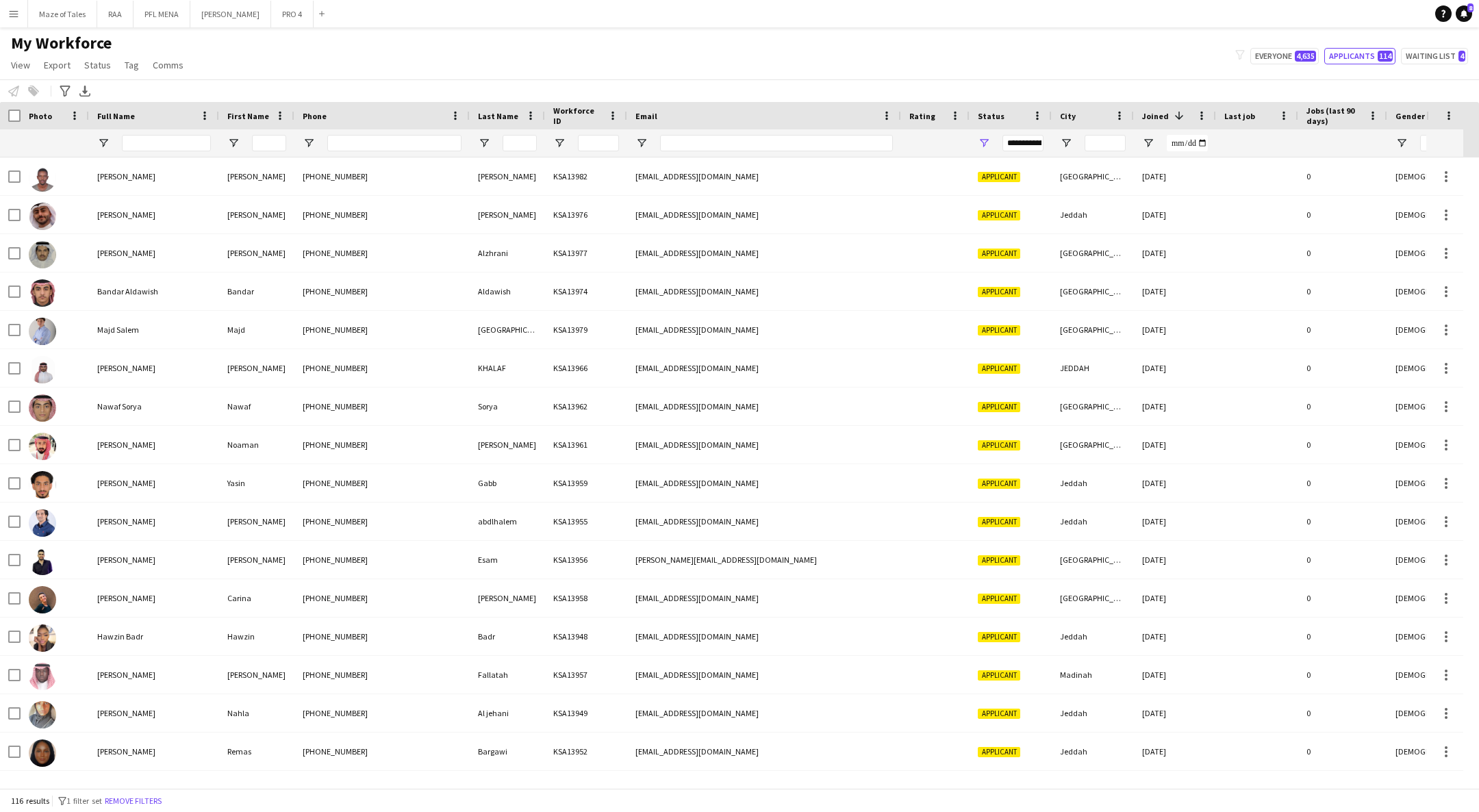
click at [82, 335] on div at bounding box center [55, 329] width 68 height 38
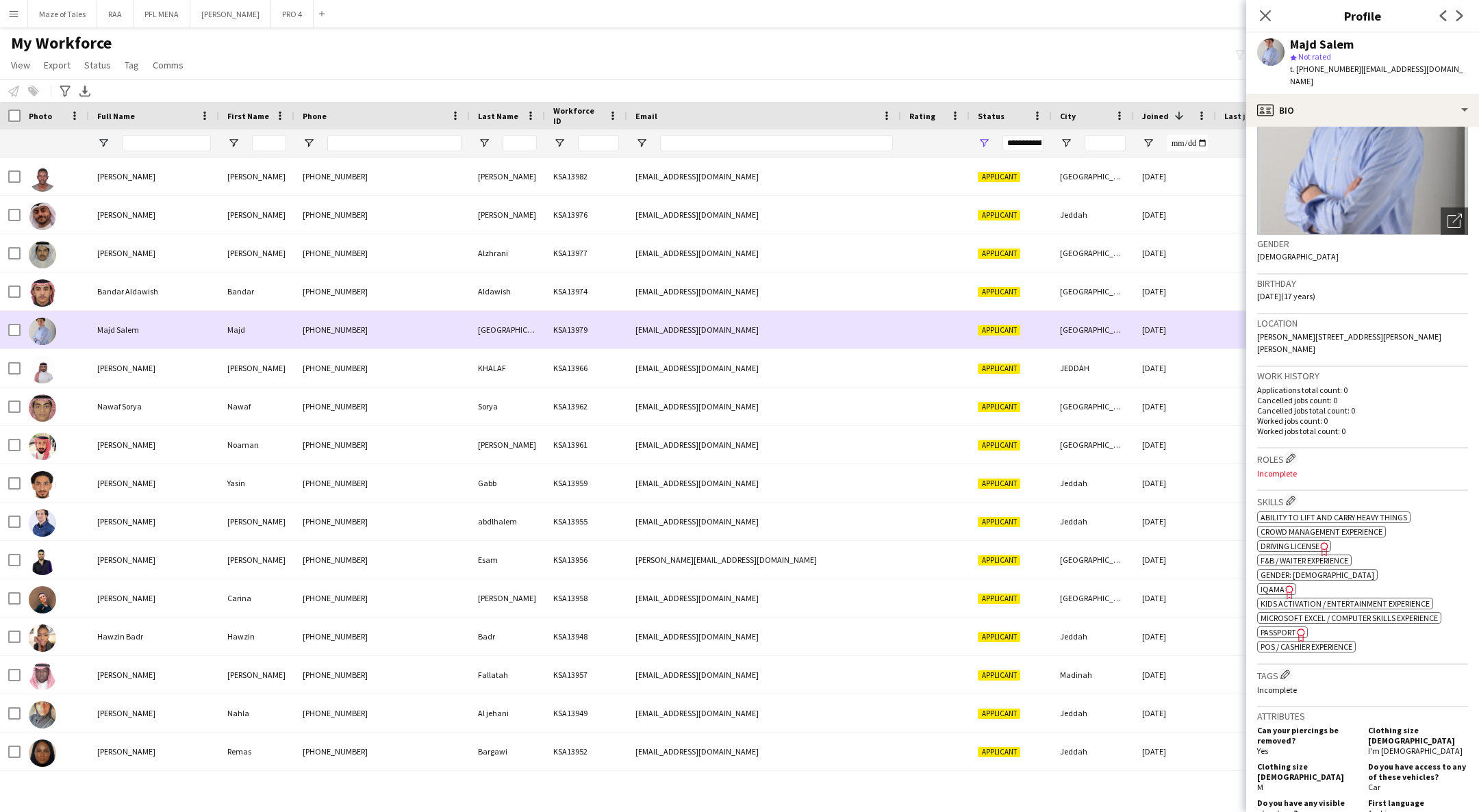
scroll to position [13, 0]
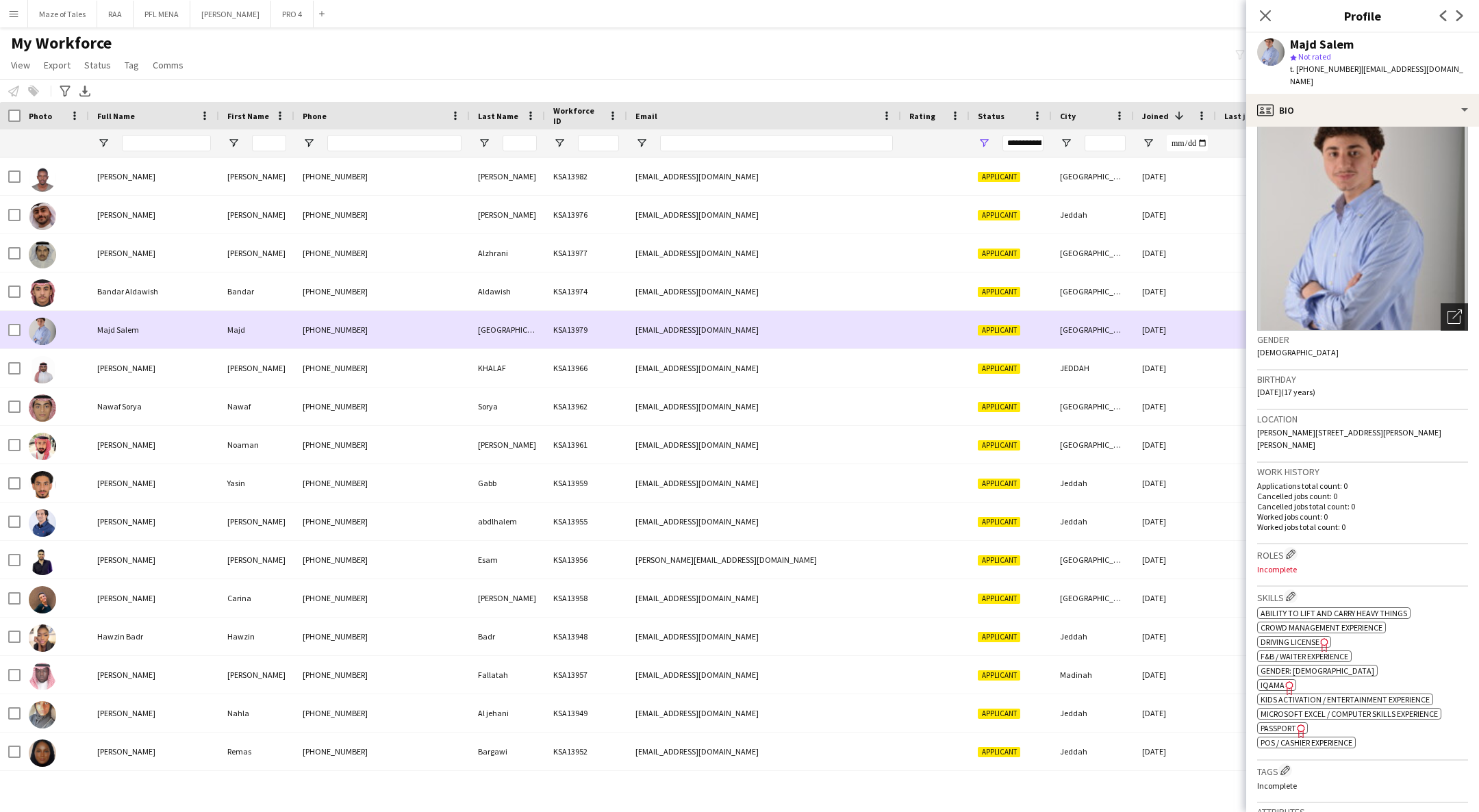
click at [1447, 309] on icon "Open photos pop-in" at bounding box center [1454, 316] width 14 height 14
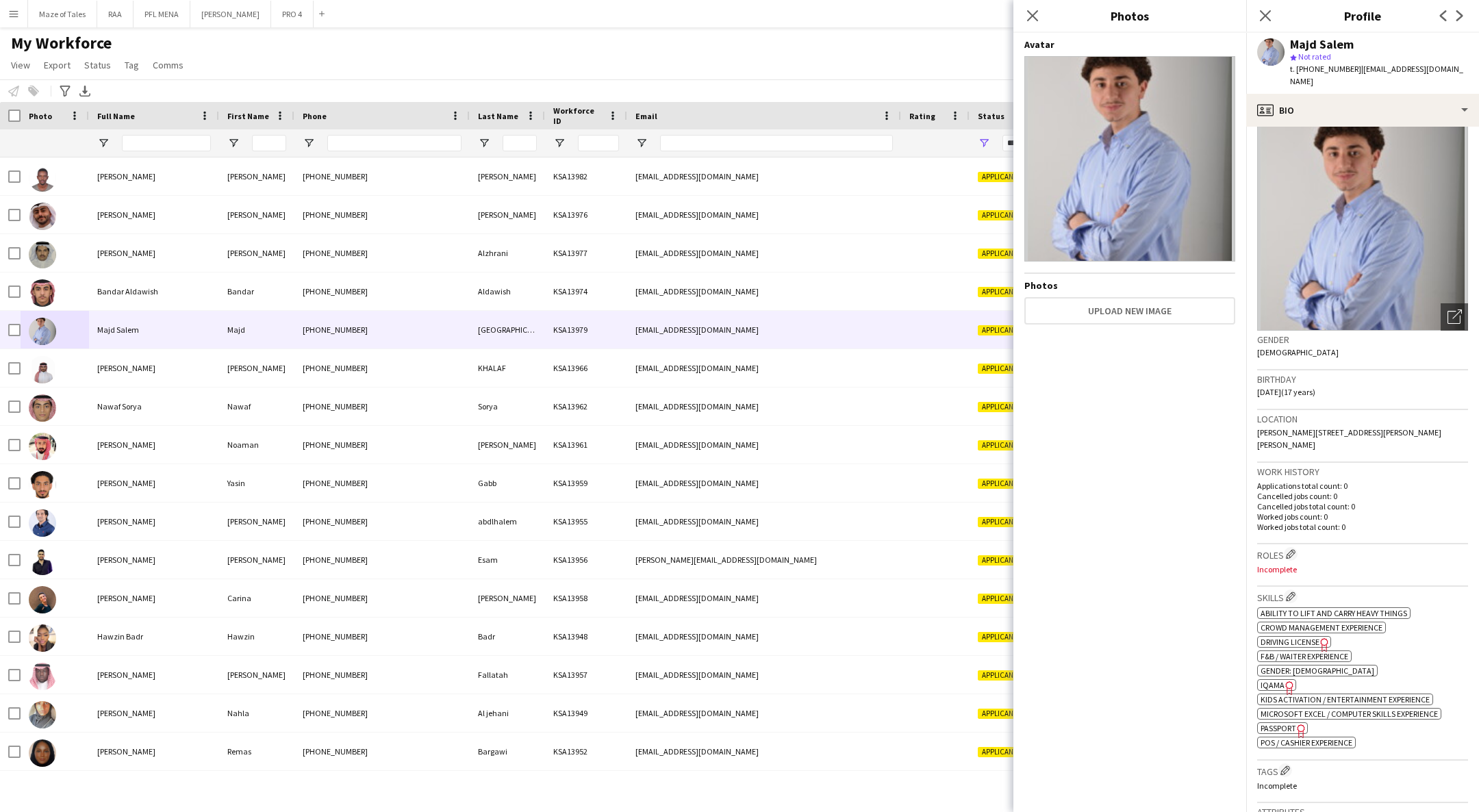
click at [1432, 341] on div "Gender [DEMOGRAPHIC_DATA]" at bounding box center [1363, 351] width 211 height 40
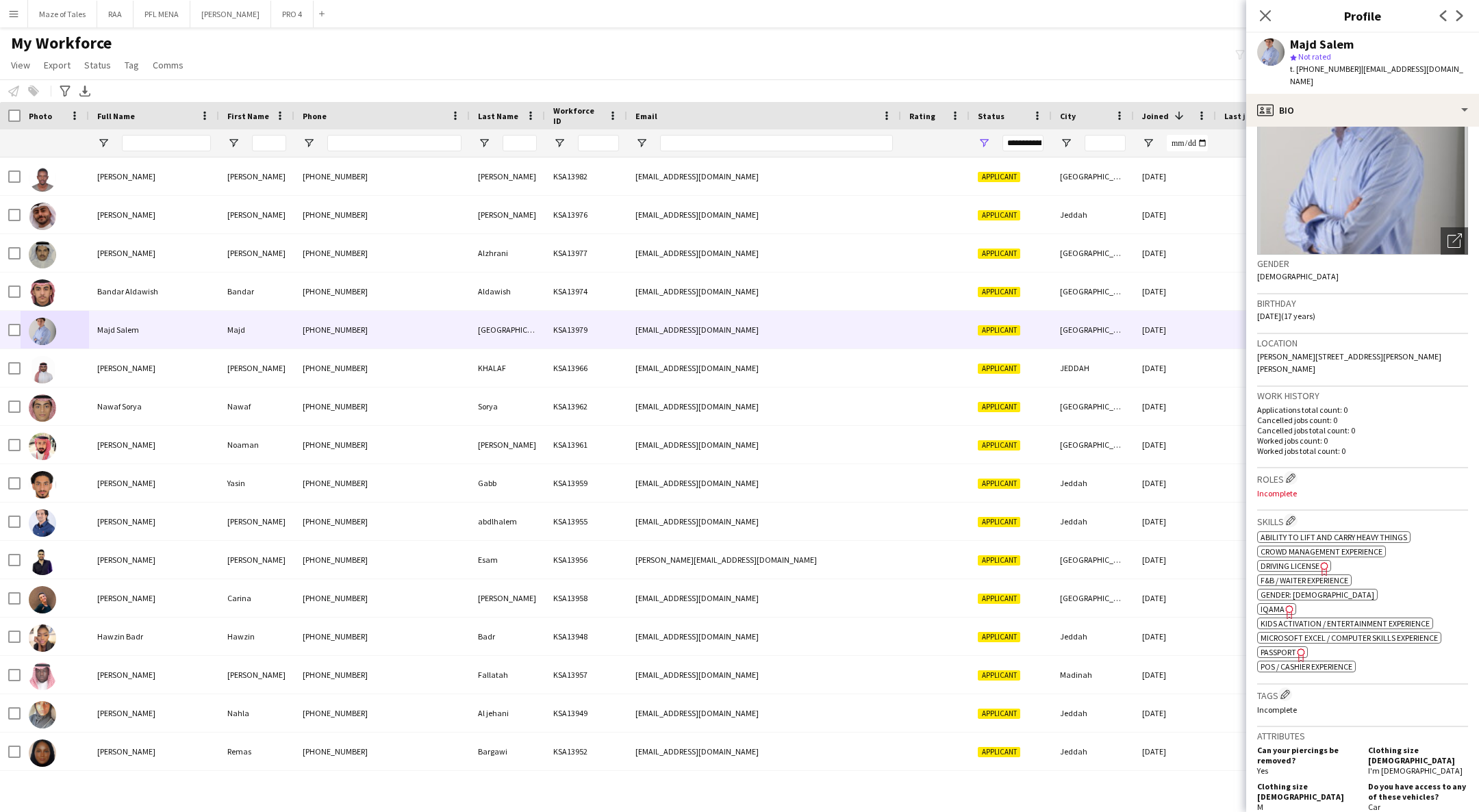
scroll to position [0, 0]
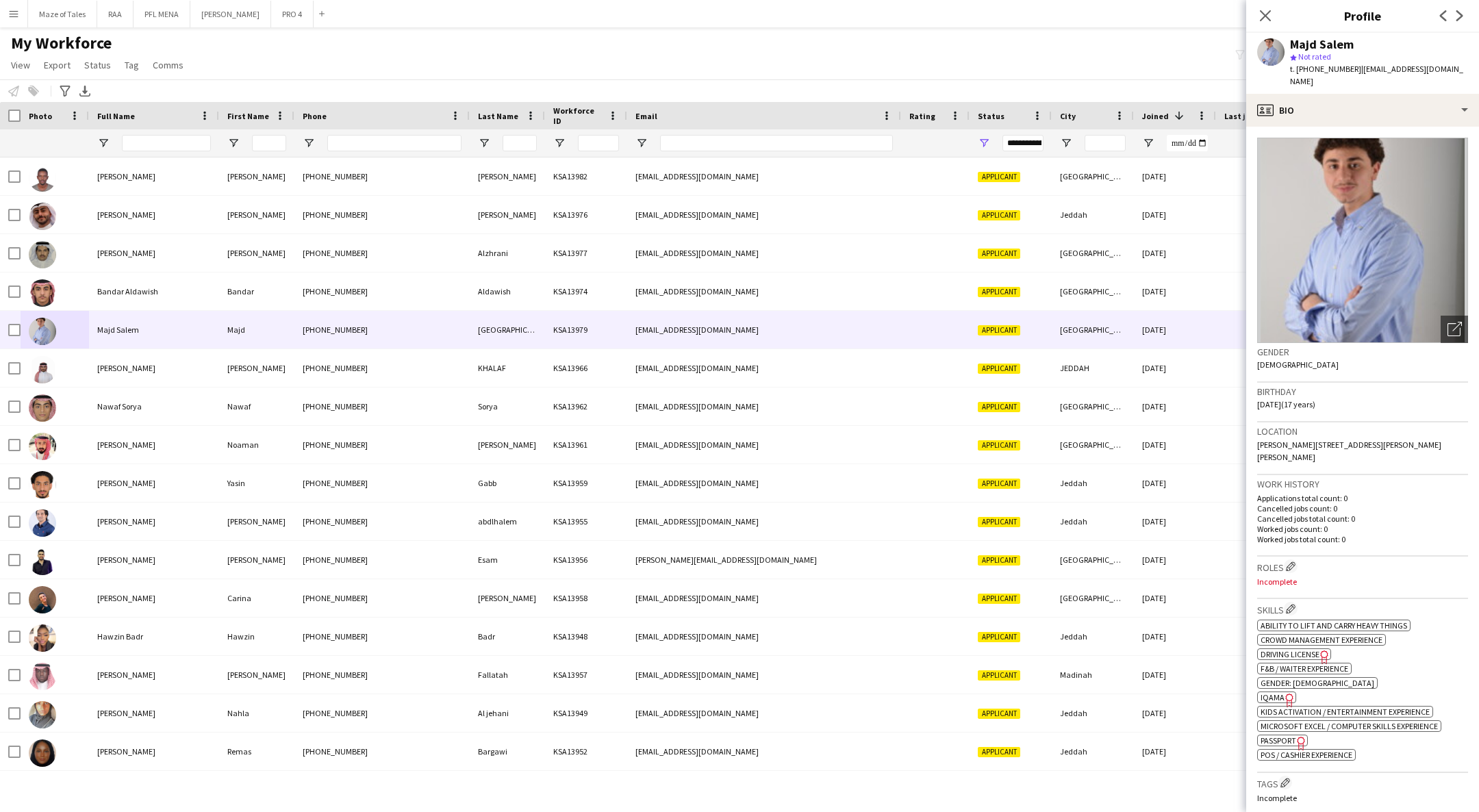
click at [98, 302] on div "Bandar Aldawish" at bounding box center [154, 291] width 130 height 38
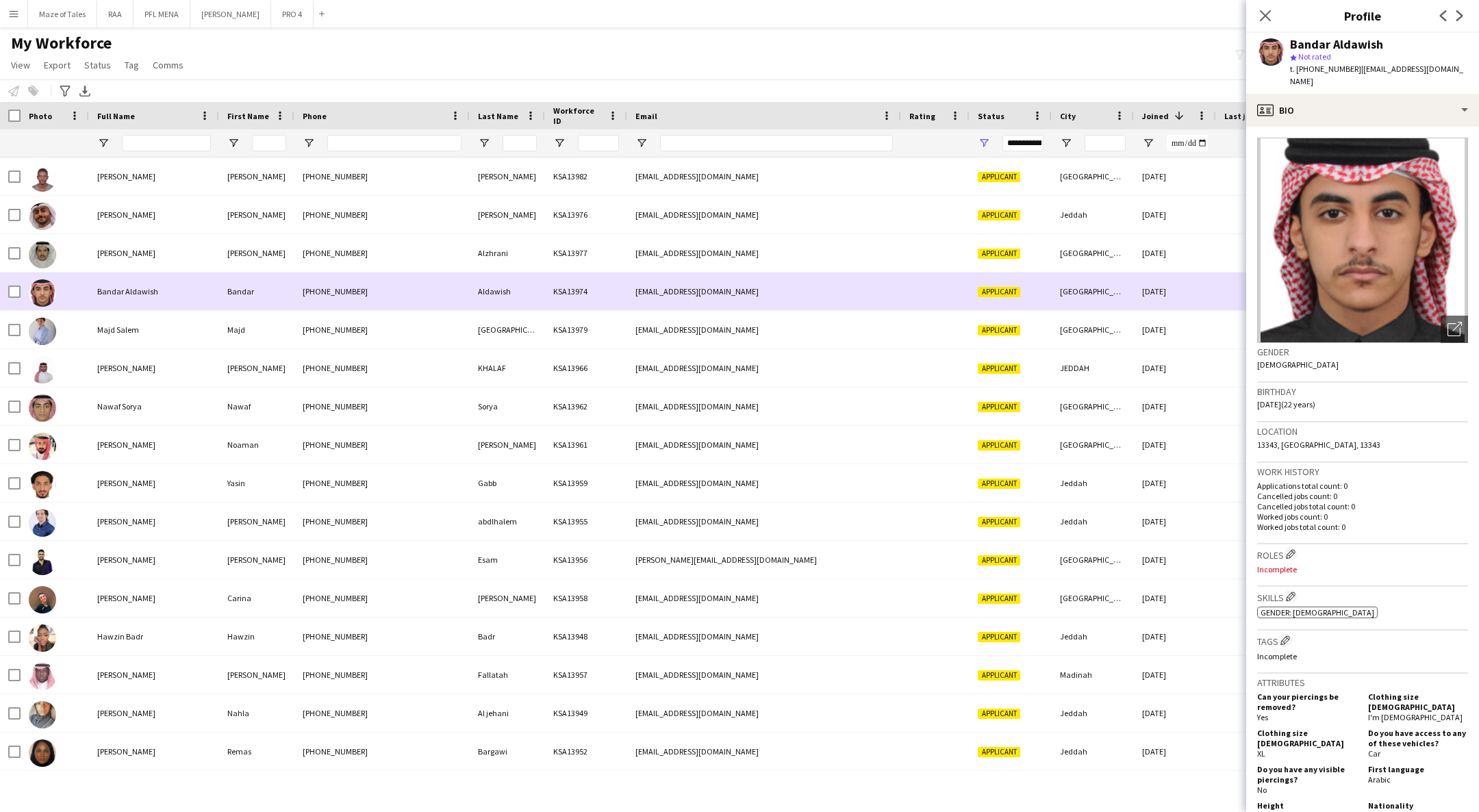
click at [89, 261] on div "[PERSON_NAME]" at bounding box center [154, 253] width 130 height 38
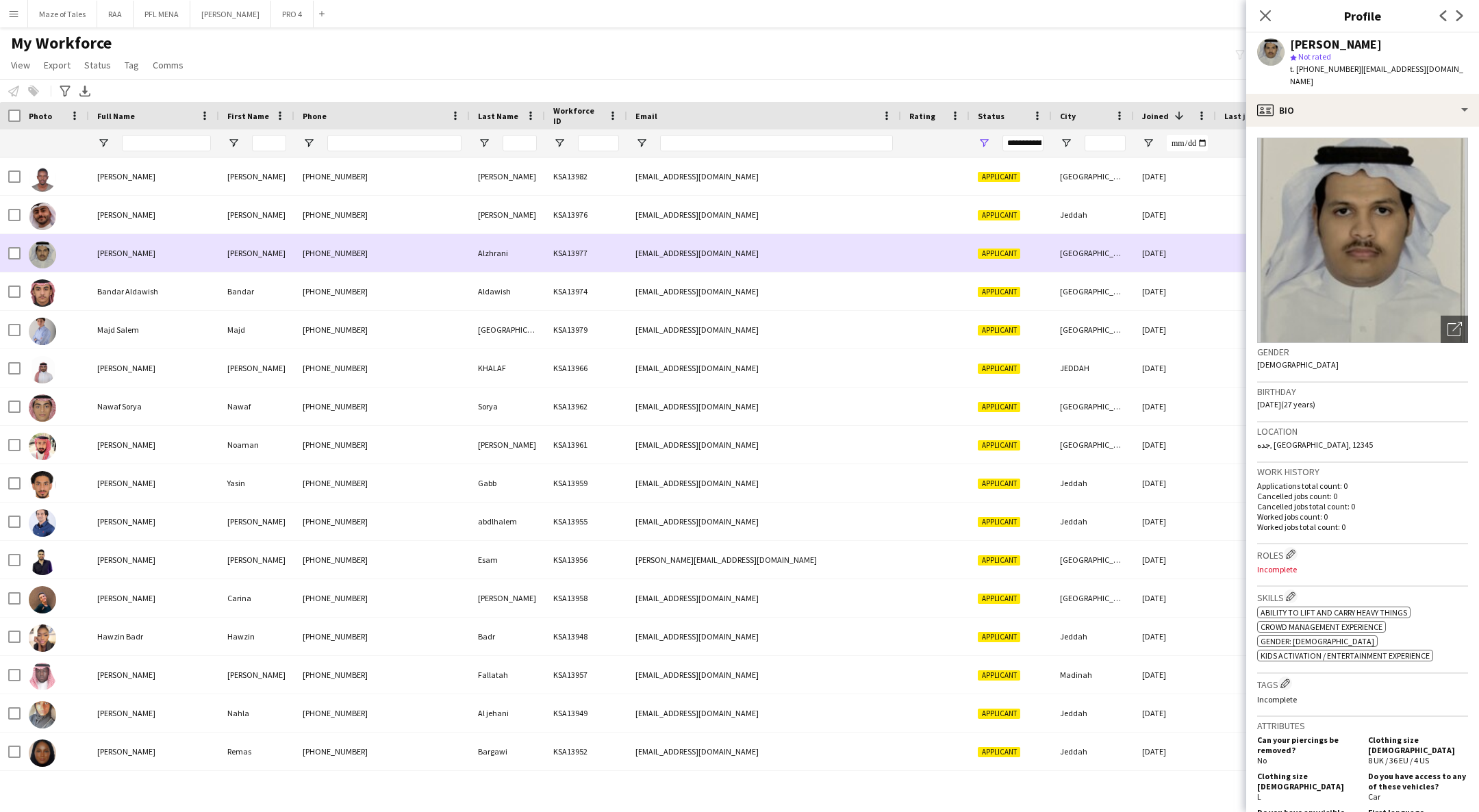
click at [96, 231] on div "[PERSON_NAME]" at bounding box center [154, 214] width 130 height 38
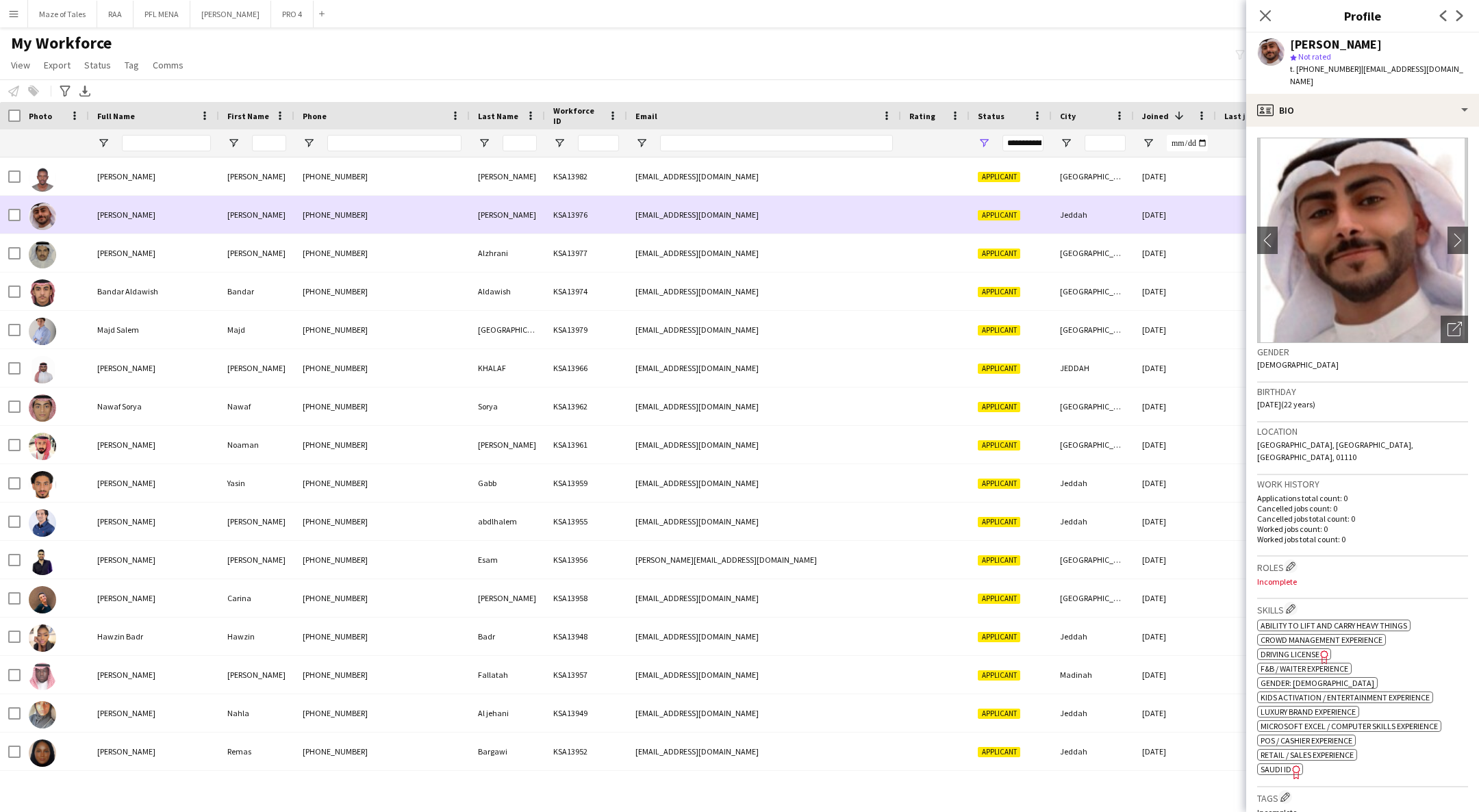
click at [86, 193] on div at bounding box center [55, 176] width 68 height 38
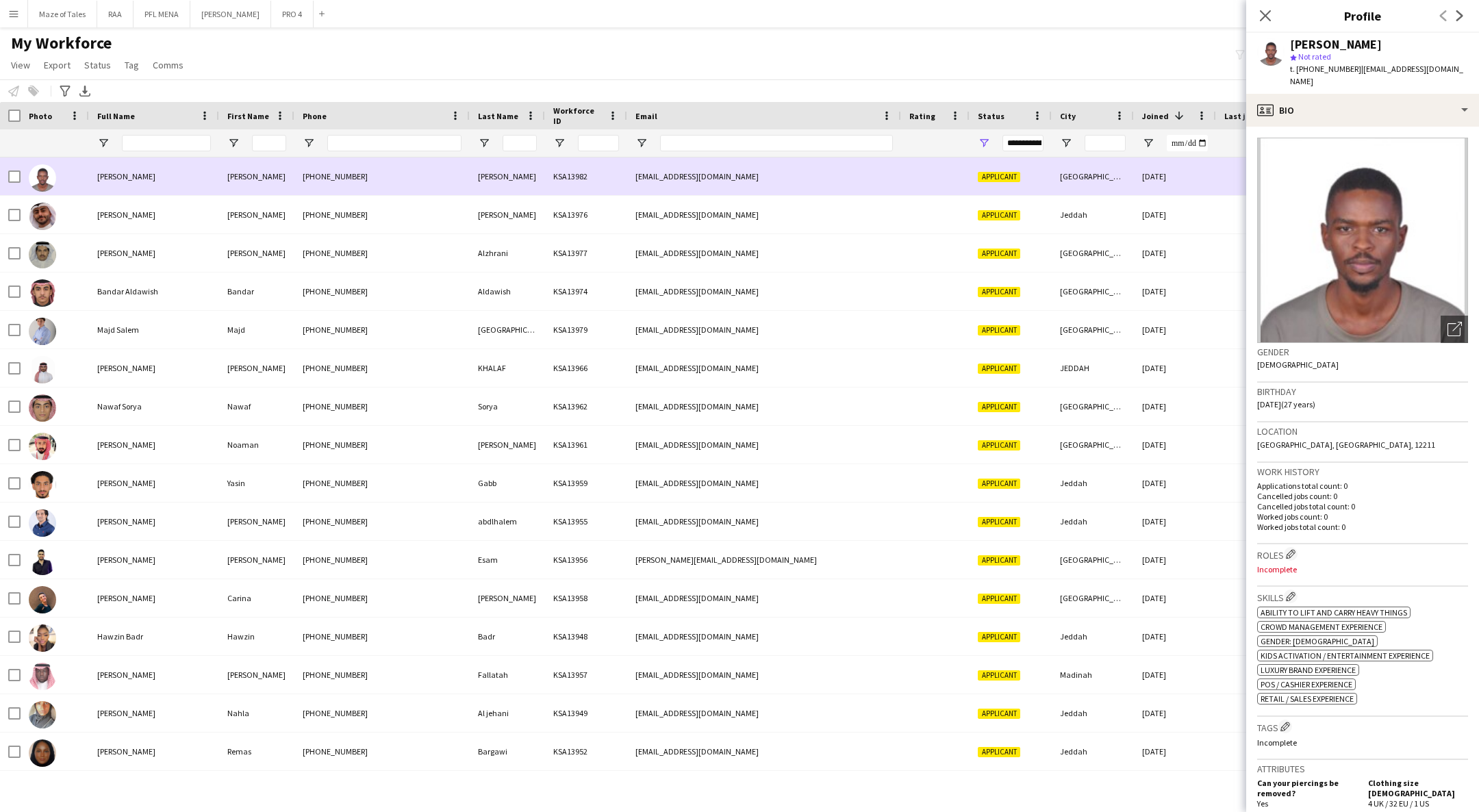
click at [90, 162] on div "[PERSON_NAME]" at bounding box center [154, 176] width 130 height 38
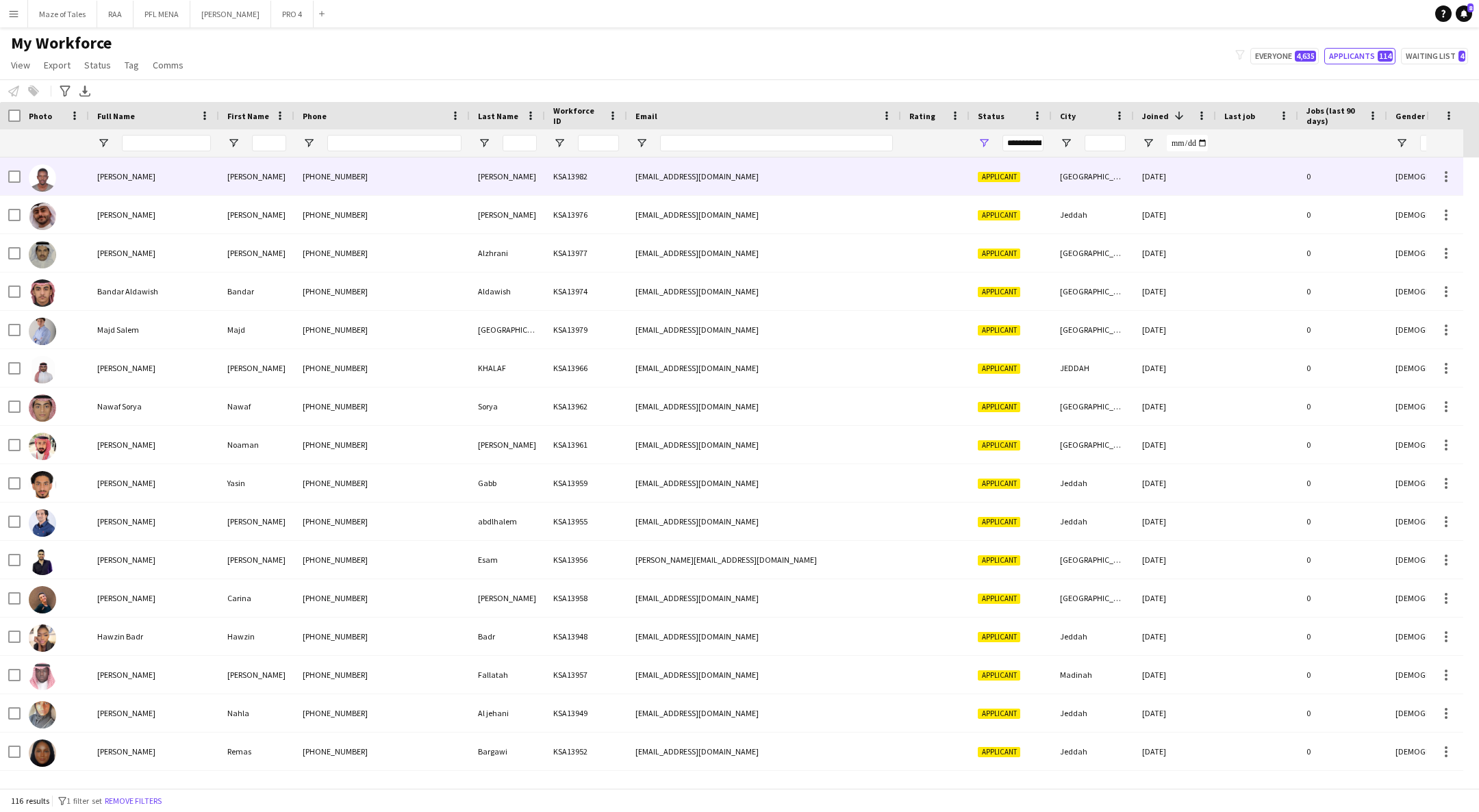
click at [82, 152] on div at bounding box center [55, 142] width 68 height 27
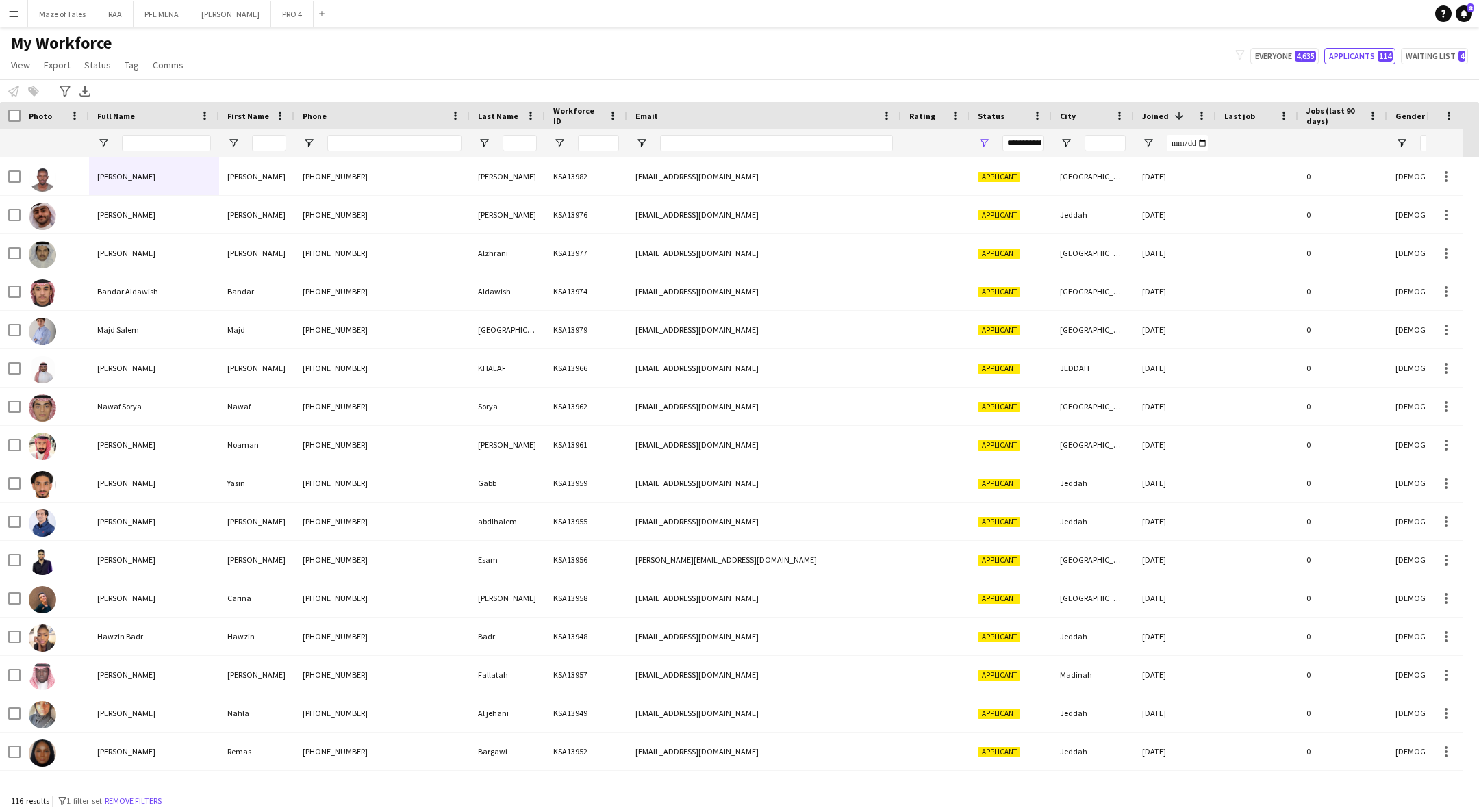
click at [88, 182] on div at bounding box center [55, 176] width 68 height 38
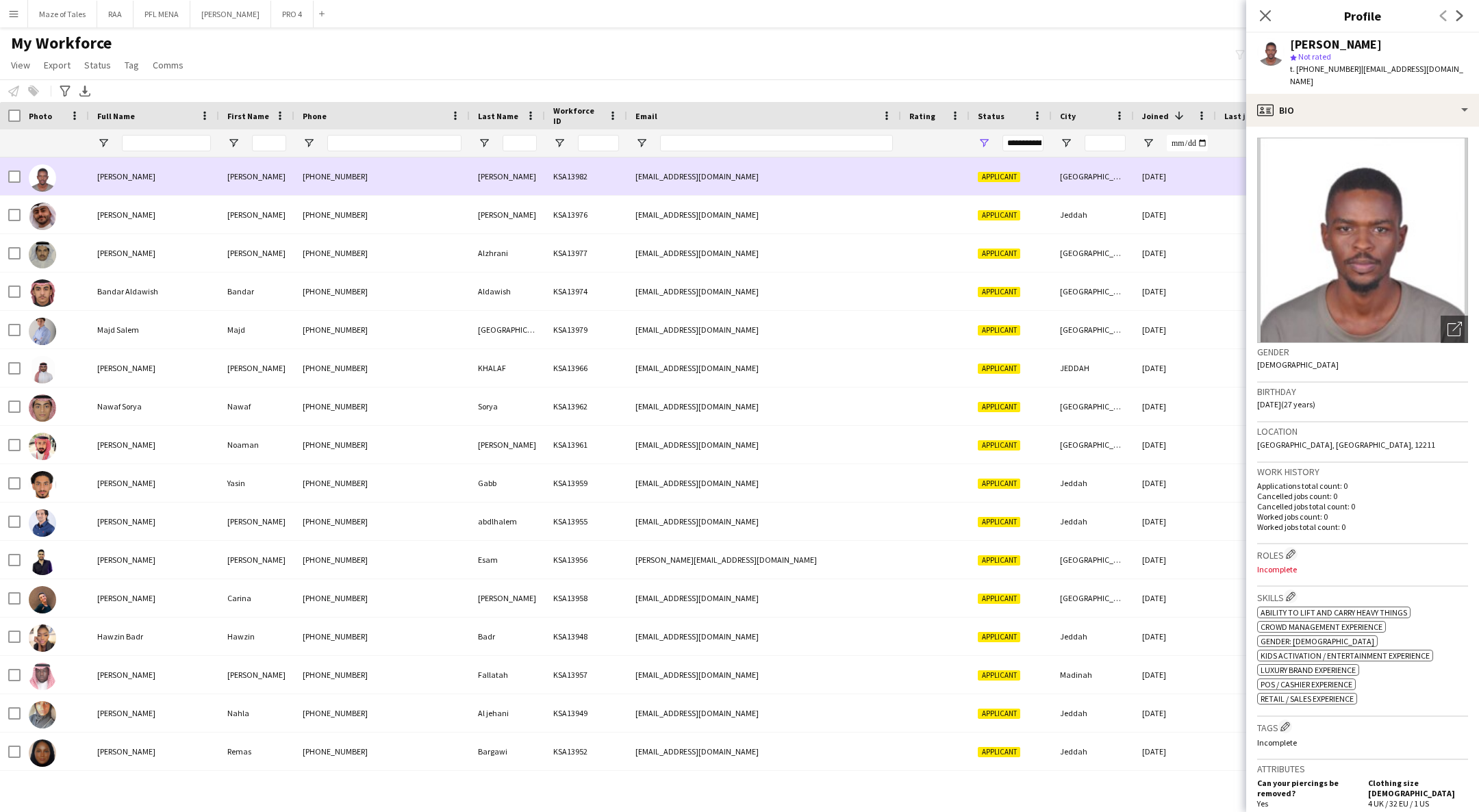
click at [92, 238] on div "[PERSON_NAME]" at bounding box center [154, 253] width 130 height 38
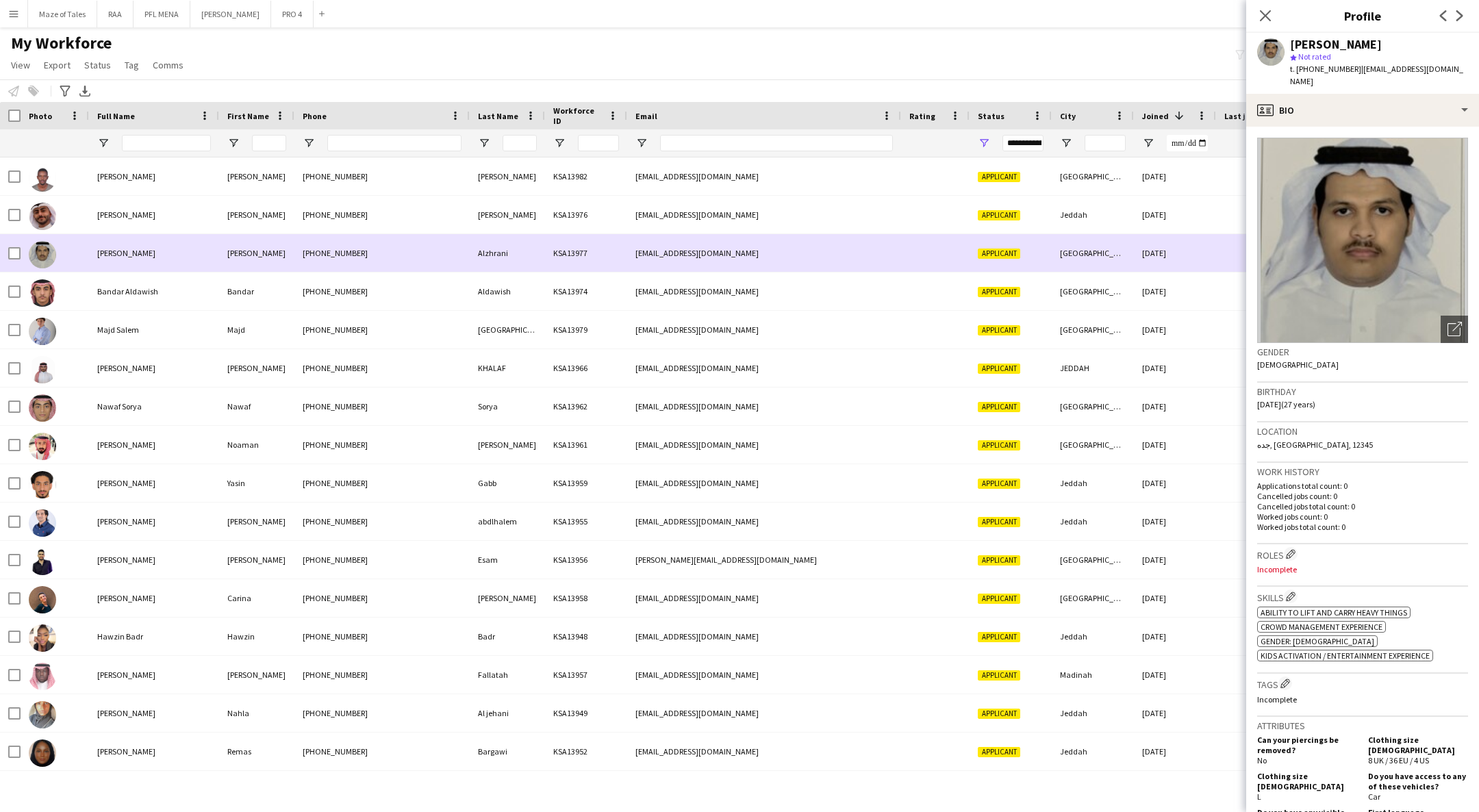
click at [96, 351] on div "[PERSON_NAME]" at bounding box center [154, 368] width 130 height 38
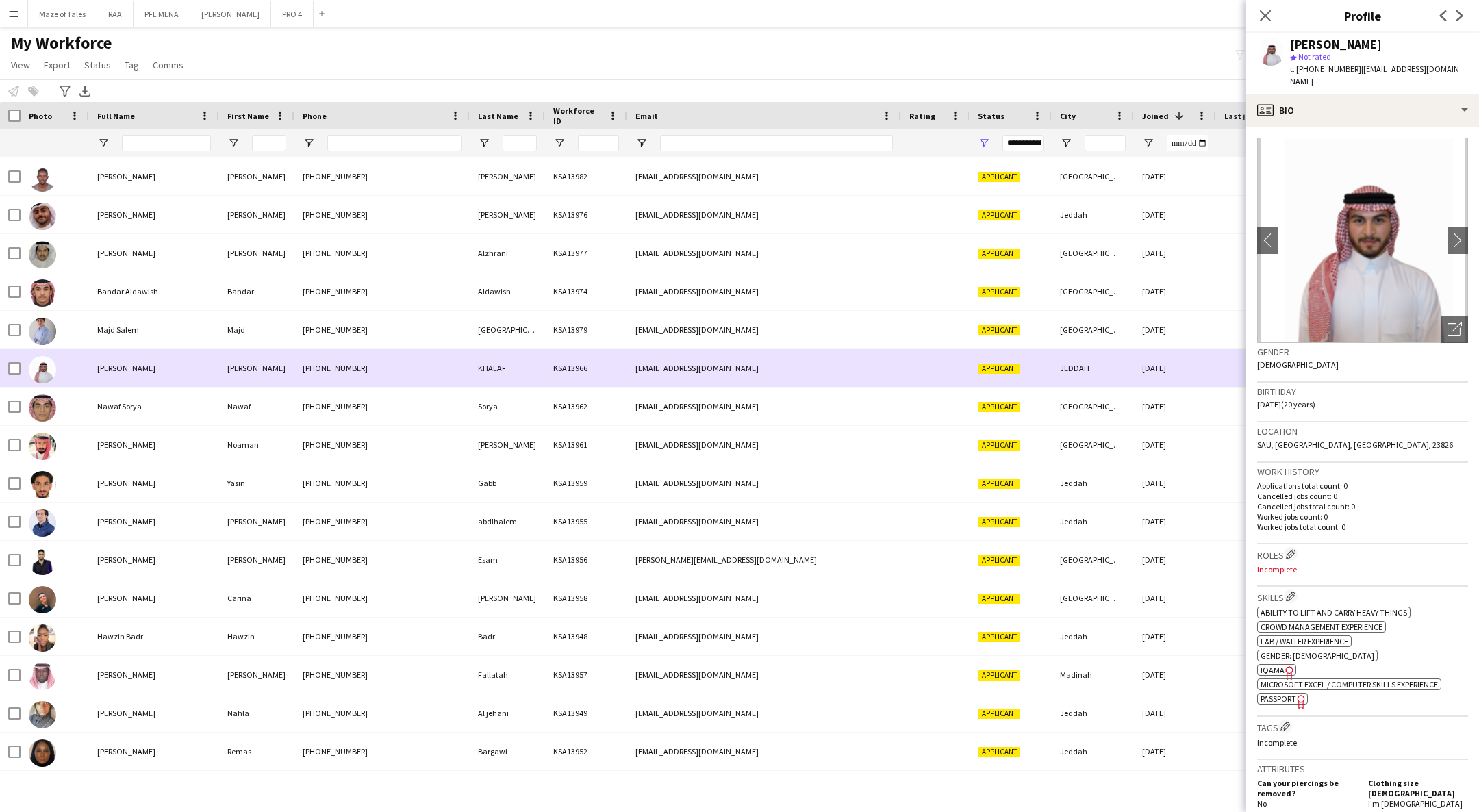
click at [79, 411] on div at bounding box center [55, 406] width 68 height 38
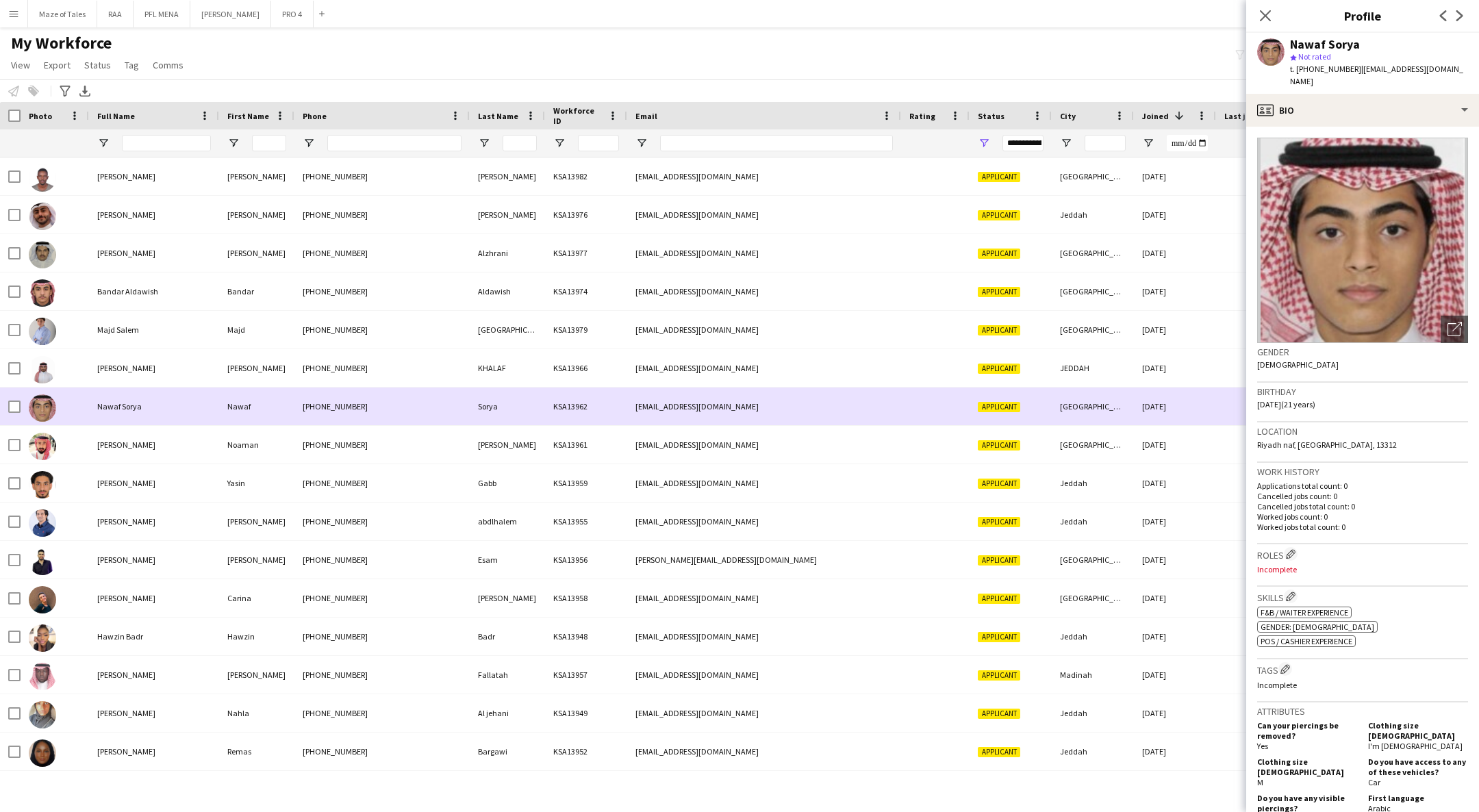
click at [80, 431] on div at bounding box center [55, 444] width 68 height 38
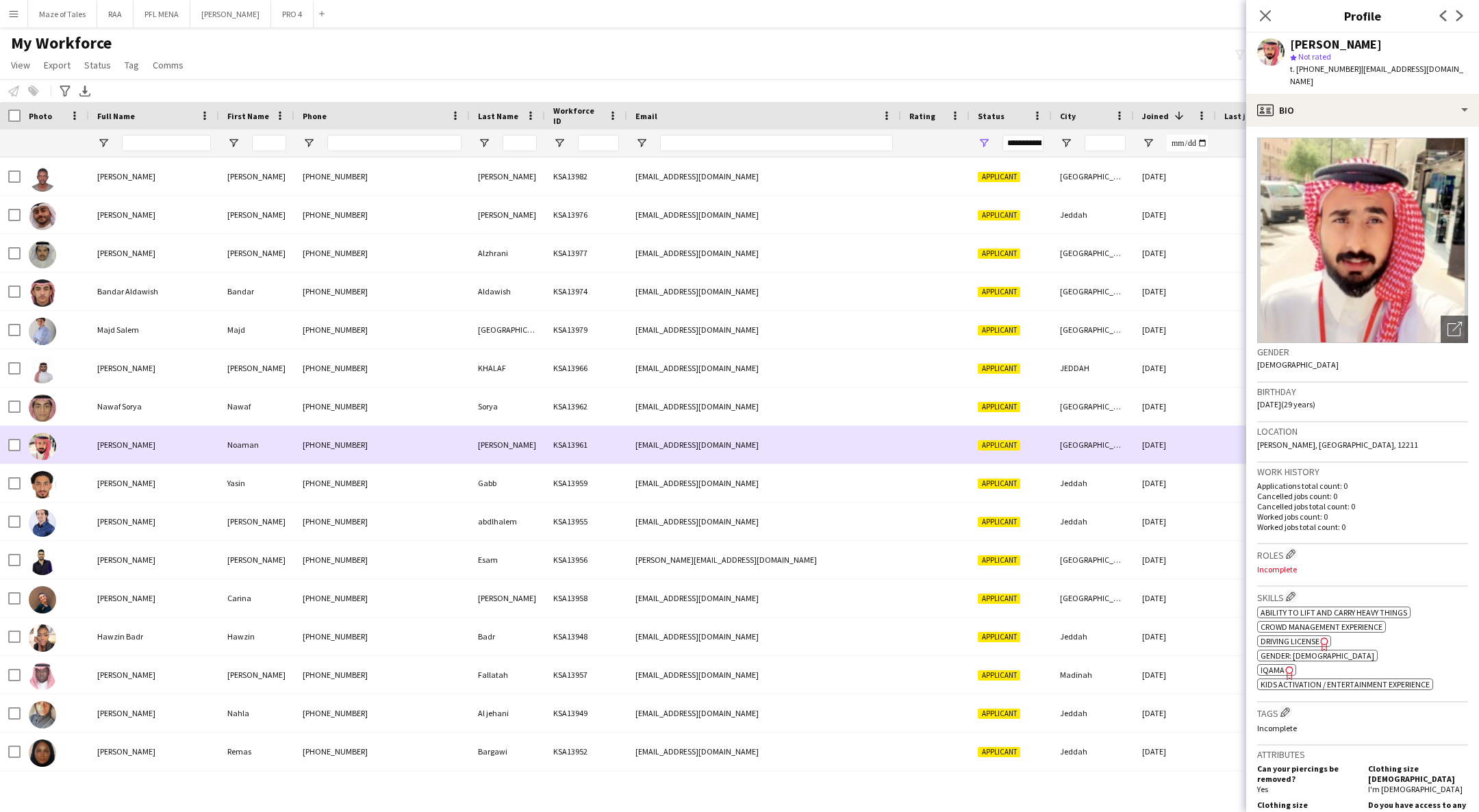
click at [56, 468] on div at bounding box center [42, 484] width 27 height 39
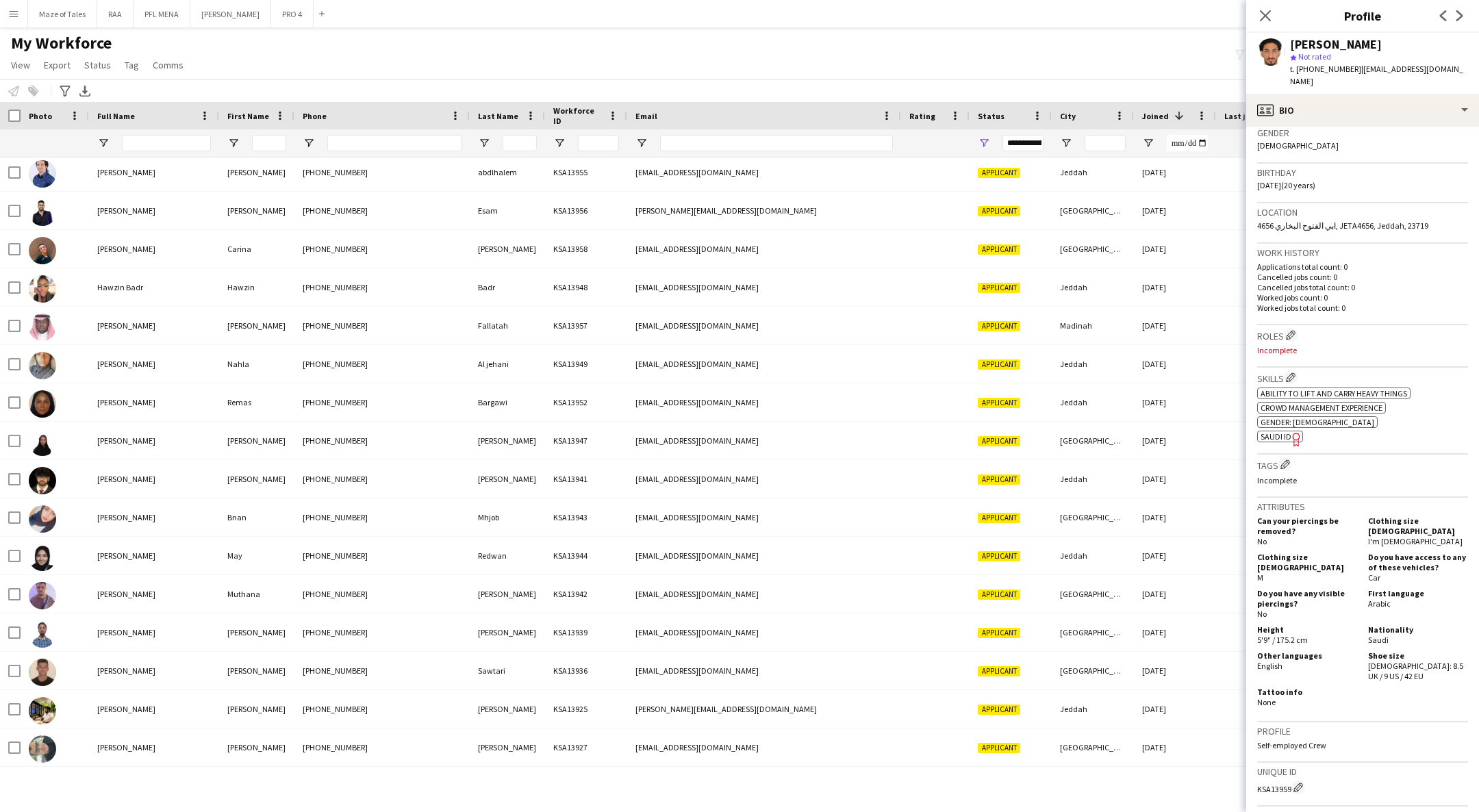
scroll to position [203, 0]
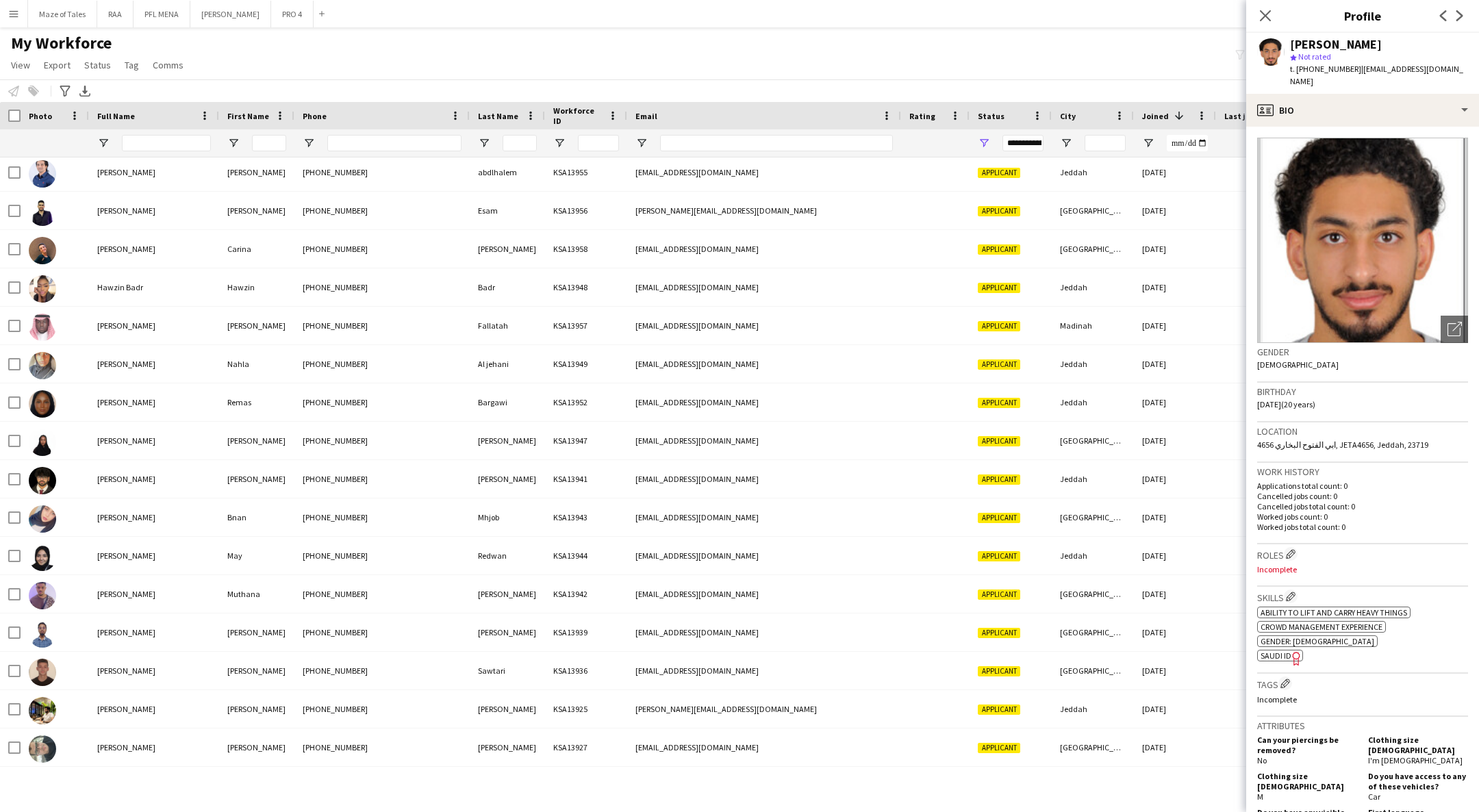
click at [88, 392] on div at bounding box center [55, 402] width 68 height 38
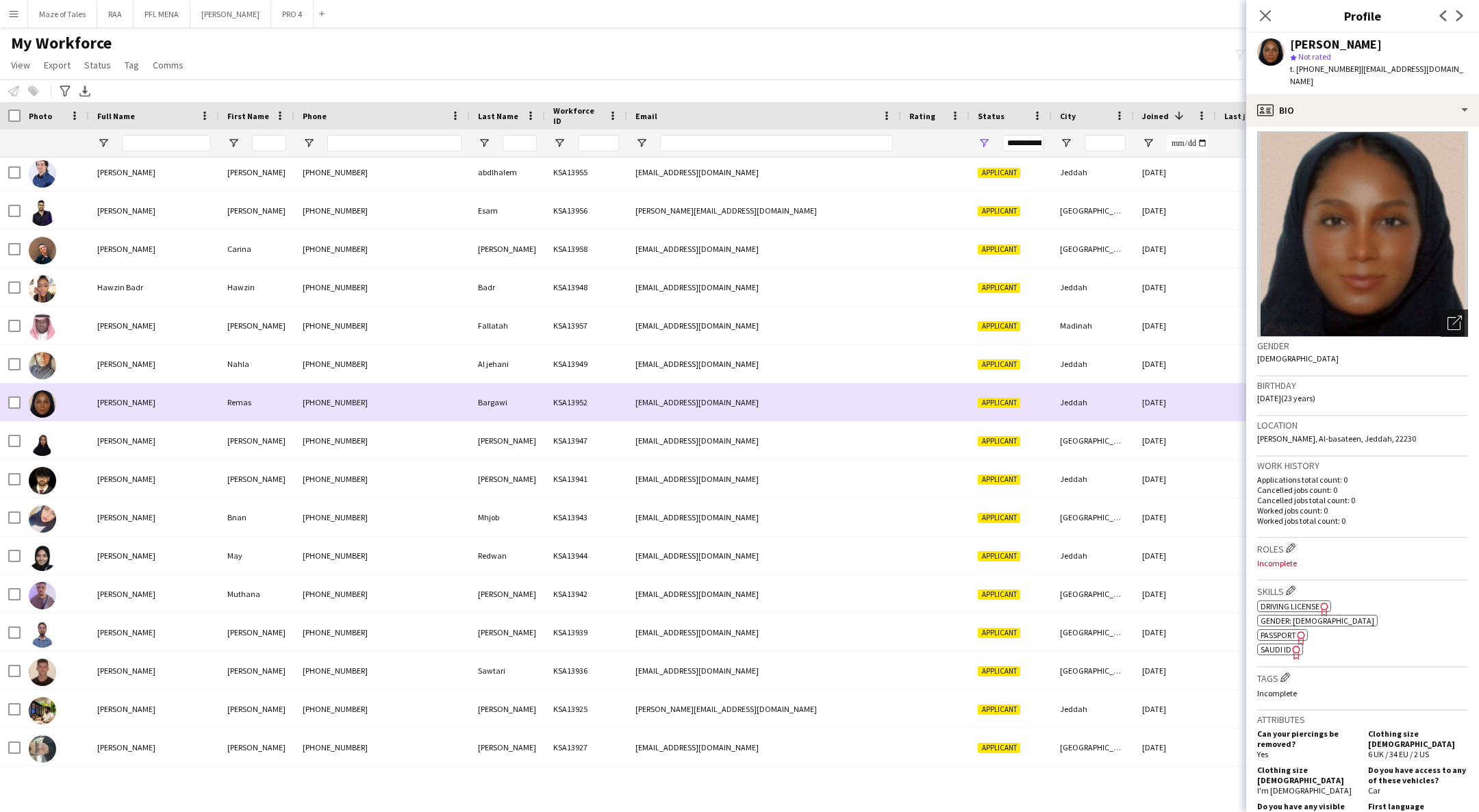
click at [1440, 322] on div "Open photos pop-in" at bounding box center [1454, 323] width 27 height 27
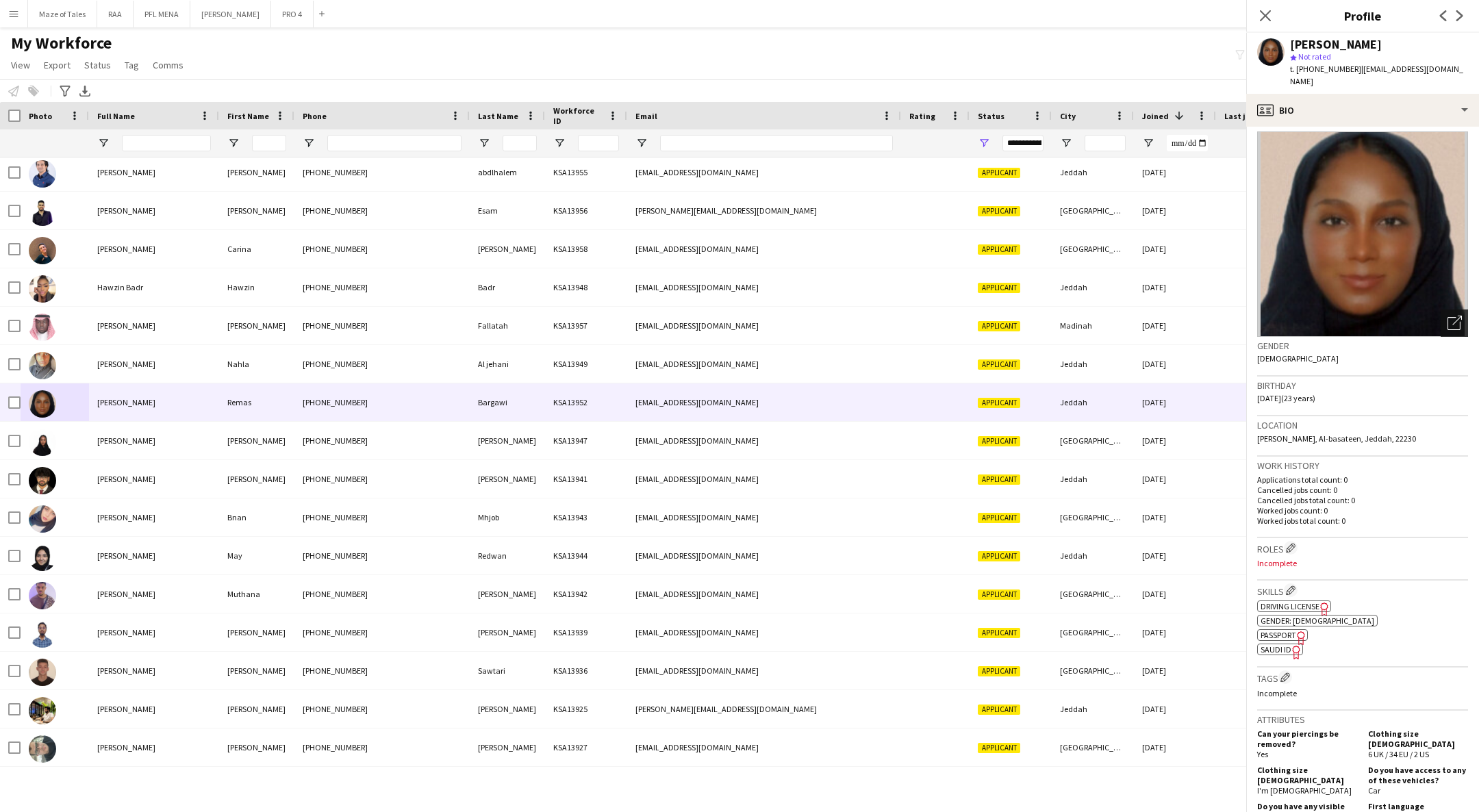
click at [1452, 316] on icon at bounding box center [1457, 320] width 10 height 10
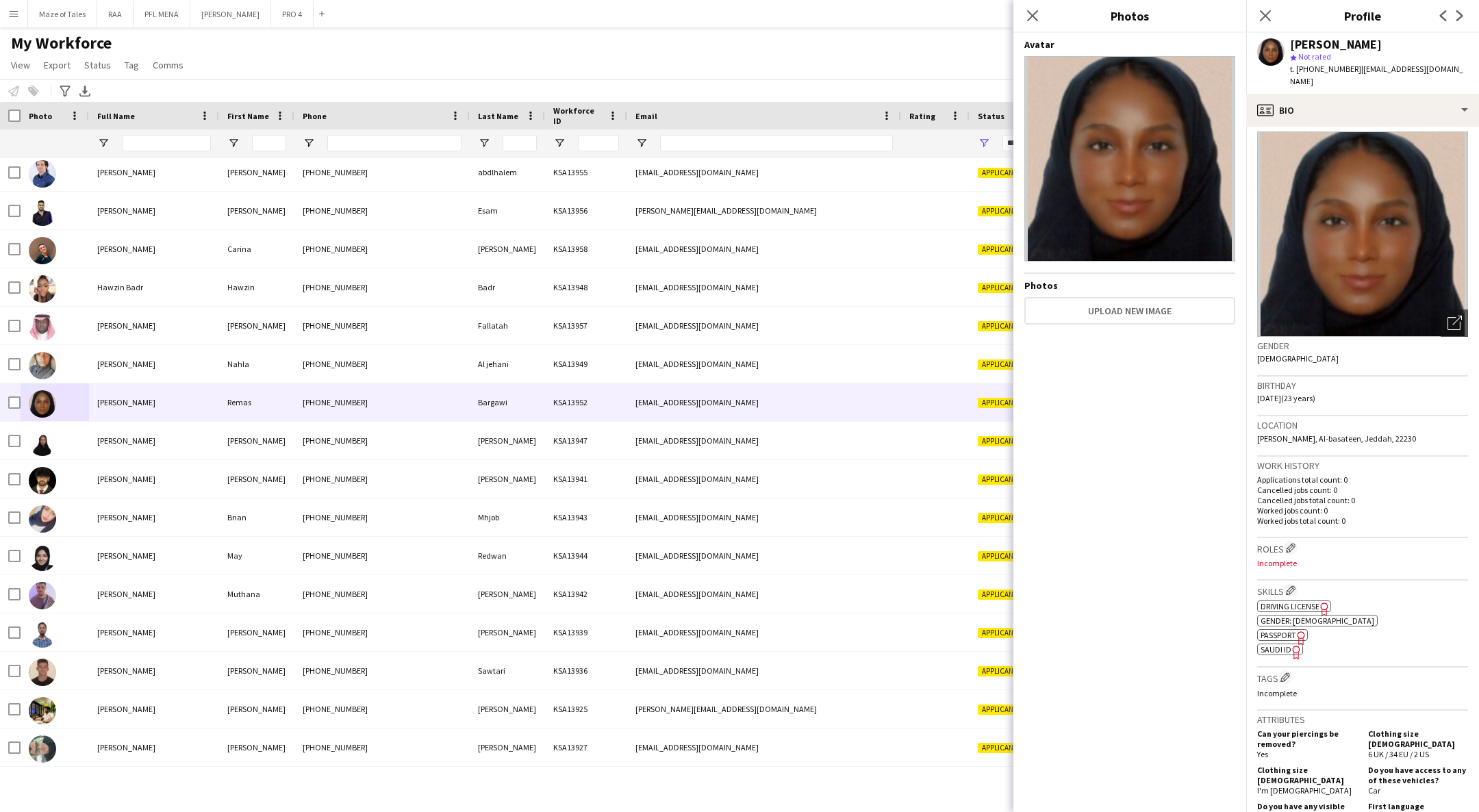
click at [1431, 389] on div "Birthday [DEMOGRAPHIC_DATA] (23 years)" at bounding box center [1363, 397] width 211 height 40
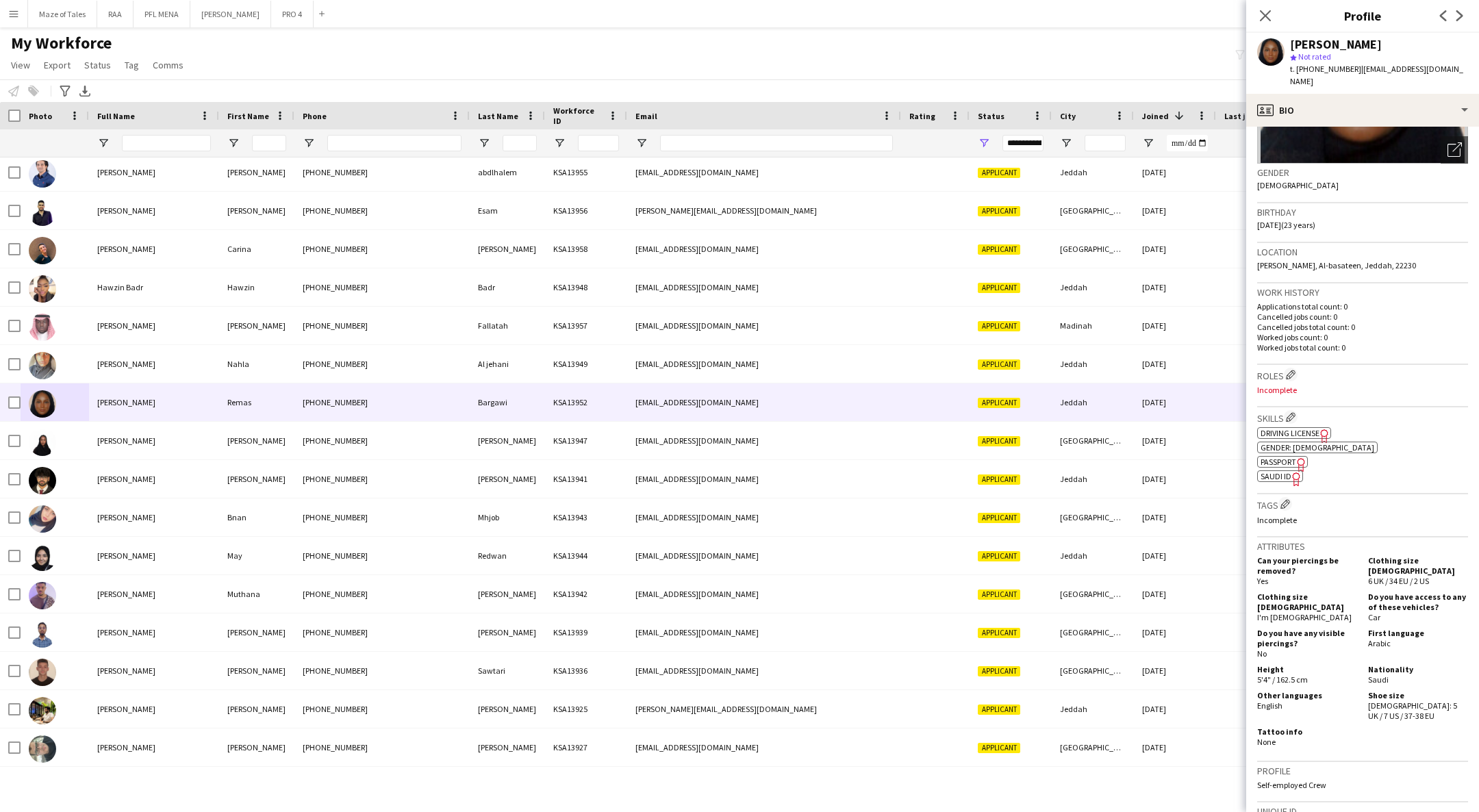
click at [1124, 416] on div "Jeddah" at bounding box center [1093, 402] width 82 height 38
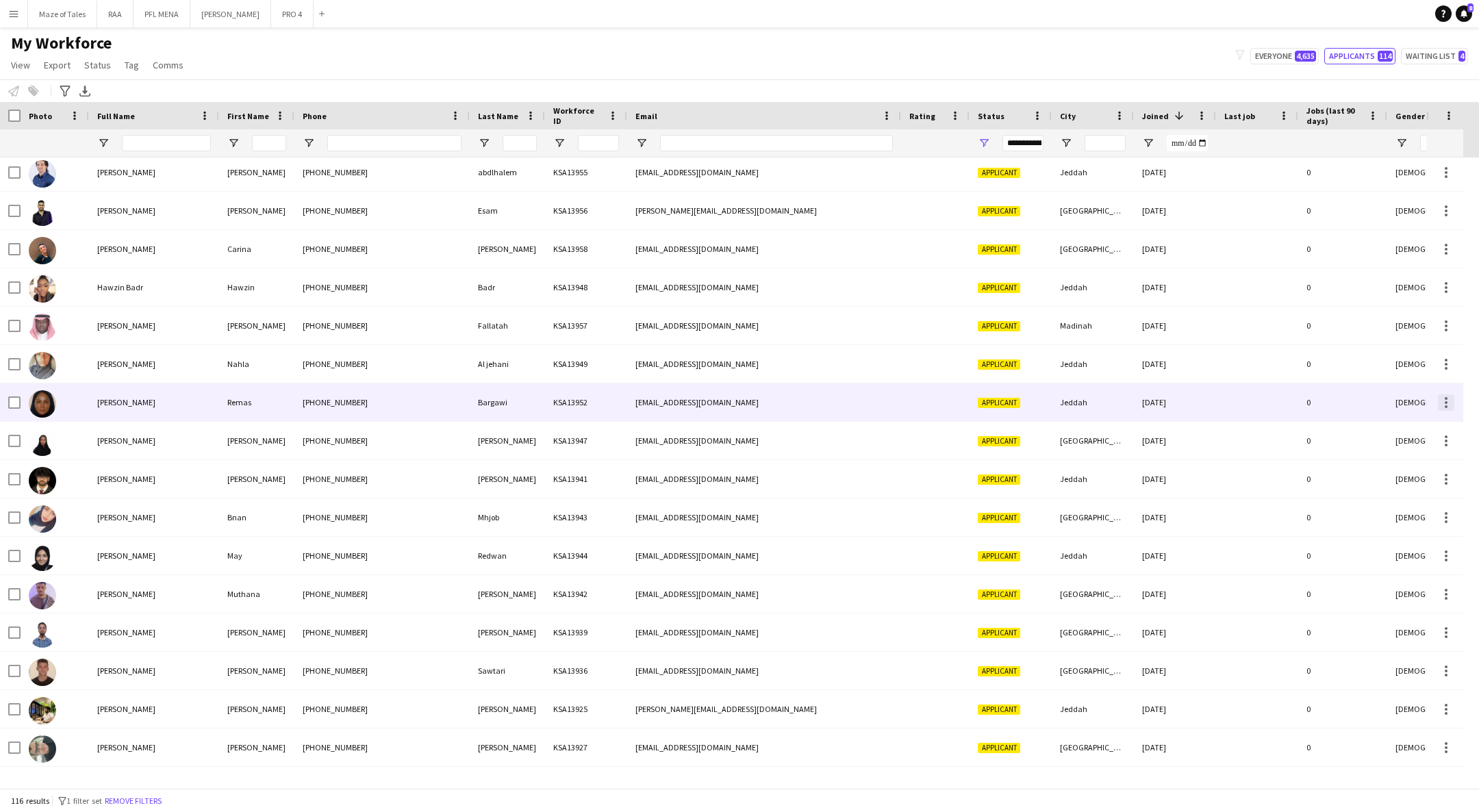
click at [1446, 405] on div at bounding box center [1446, 406] width 3 height 3
click at [1345, 401] on div at bounding box center [740, 406] width 1479 height 812
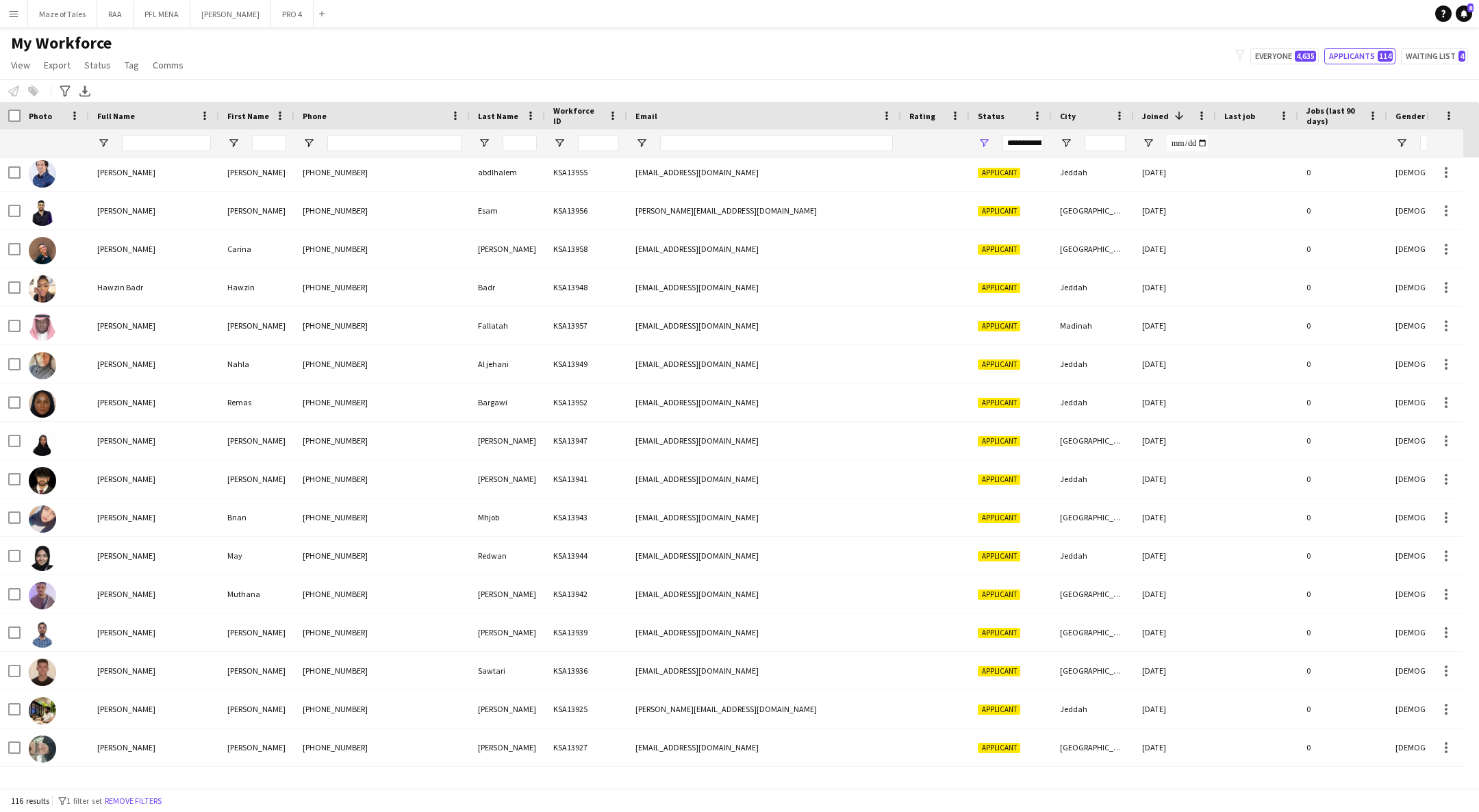
click at [1308, 400] on div "0" at bounding box center [1343, 402] width 89 height 38
click at [1308, 401] on div "0" at bounding box center [1343, 402] width 89 height 38
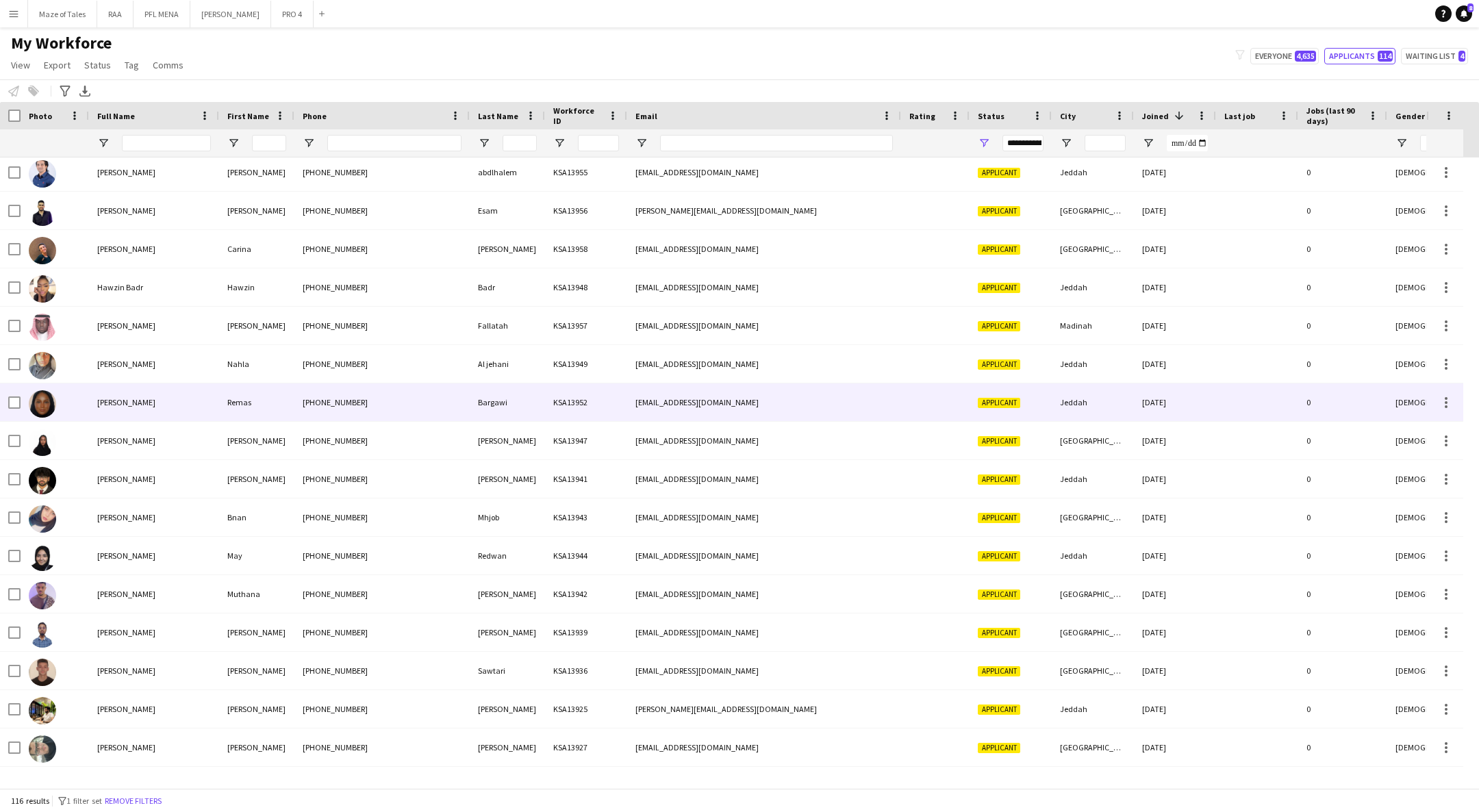
click at [86, 449] on div at bounding box center [55, 440] width 68 height 38
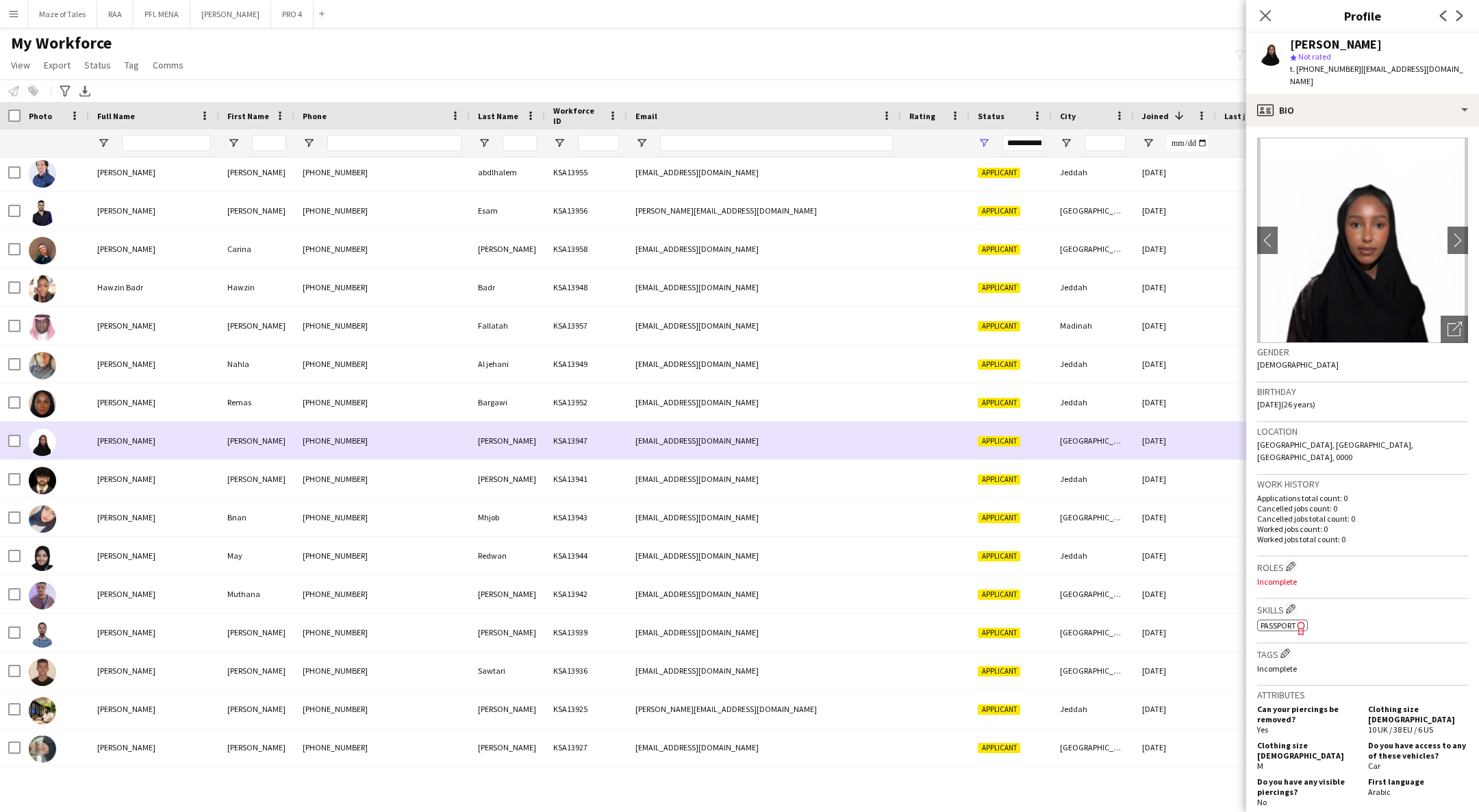
click at [96, 450] on div "[PERSON_NAME]" at bounding box center [154, 440] width 130 height 38
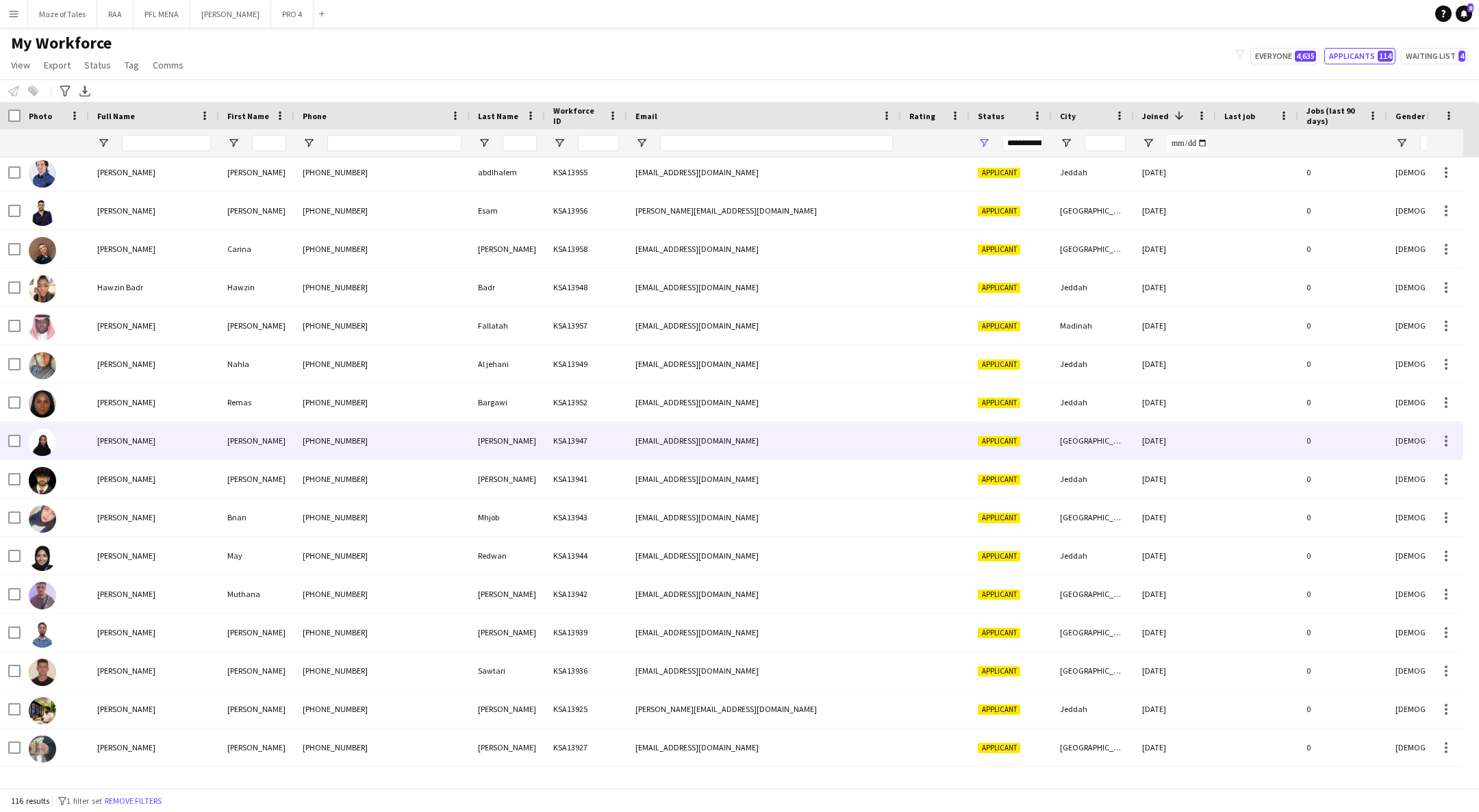
click at [1308, 401] on div "0" at bounding box center [1343, 402] width 89 height 38
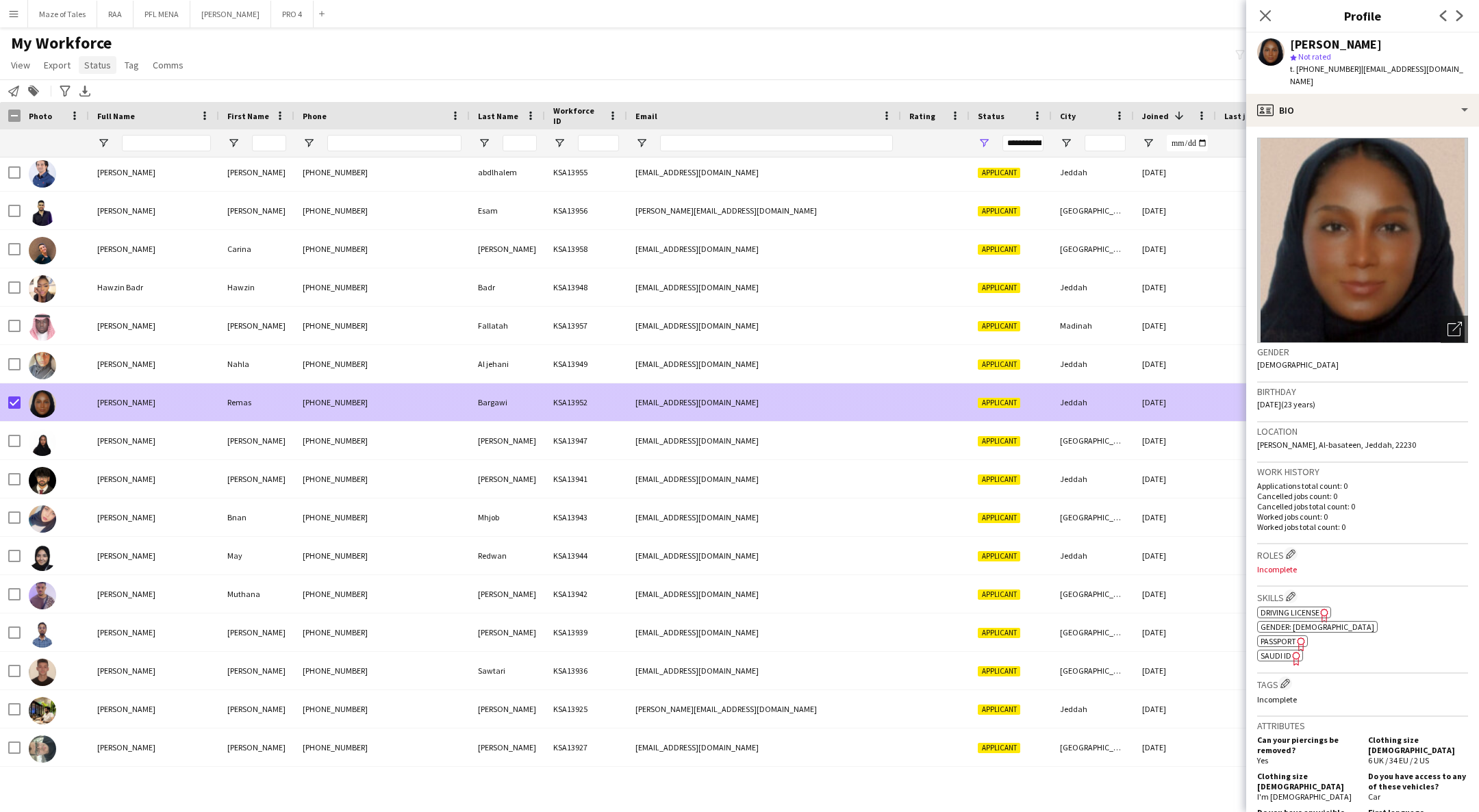
click at [93, 70] on span "Status" at bounding box center [98, 65] width 27 height 13
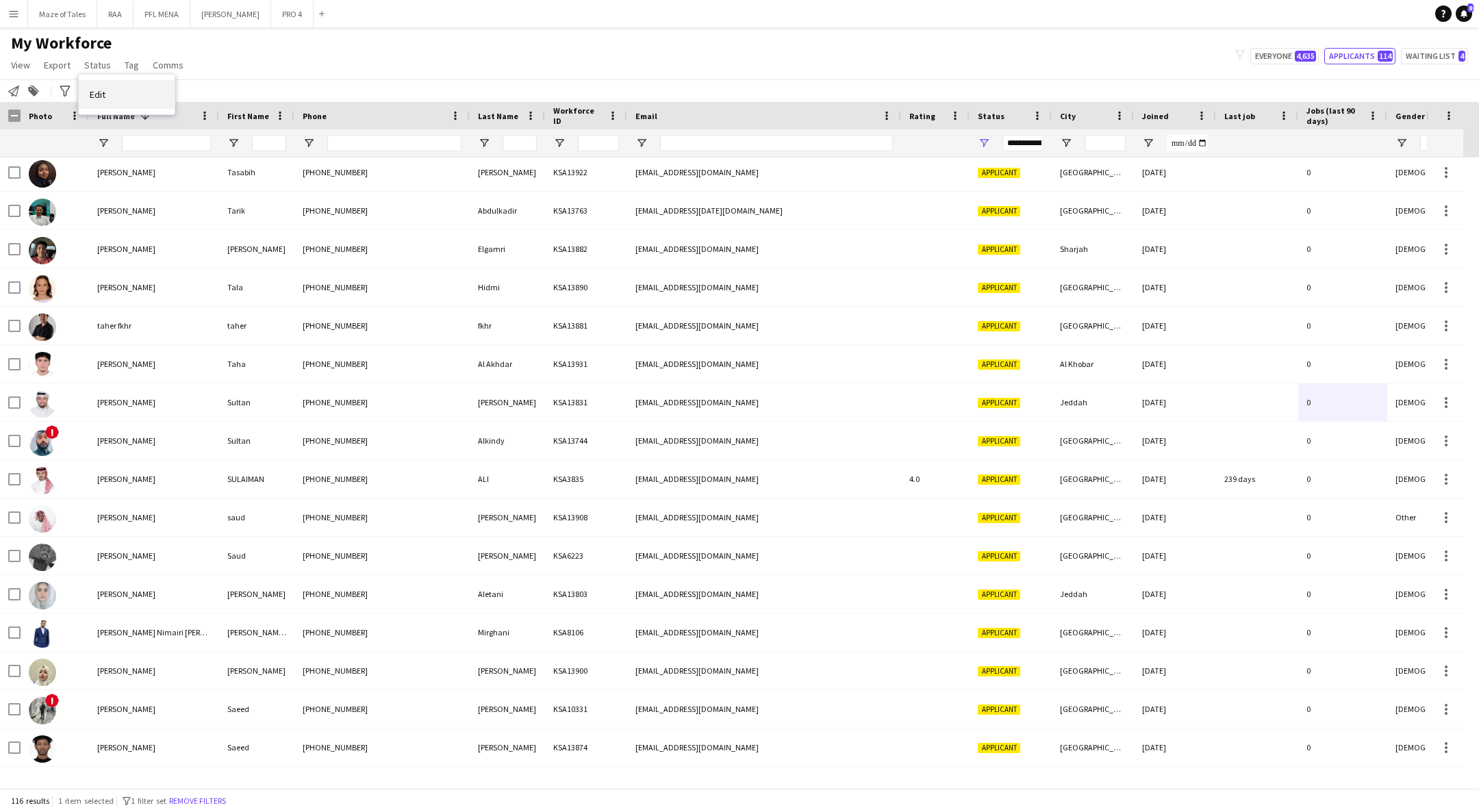
click at [97, 95] on span "Edit" at bounding box center [97, 94] width 16 height 13
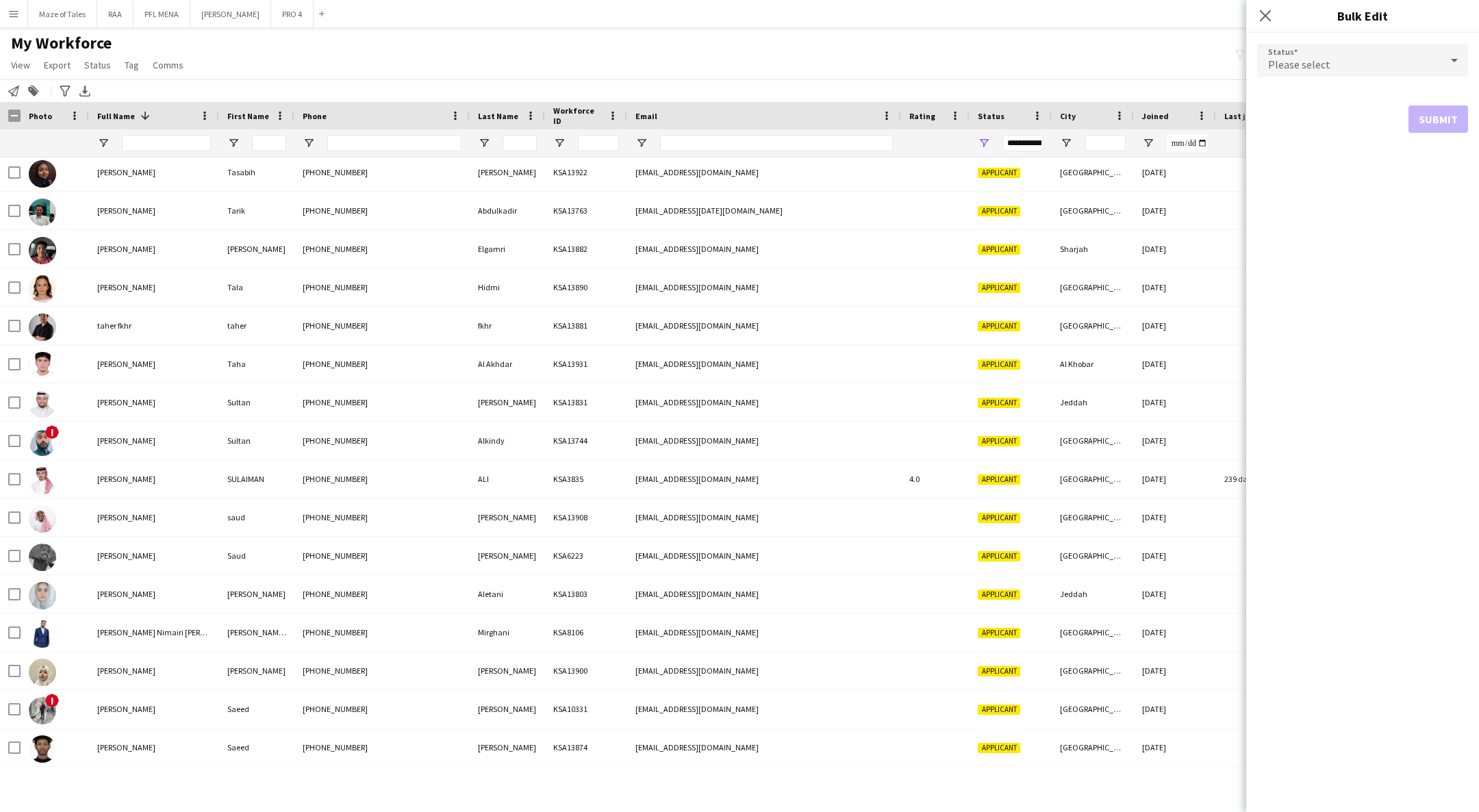
click at [1357, 62] on div "Please select" at bounding box center [1348, 60] width 183 height 33
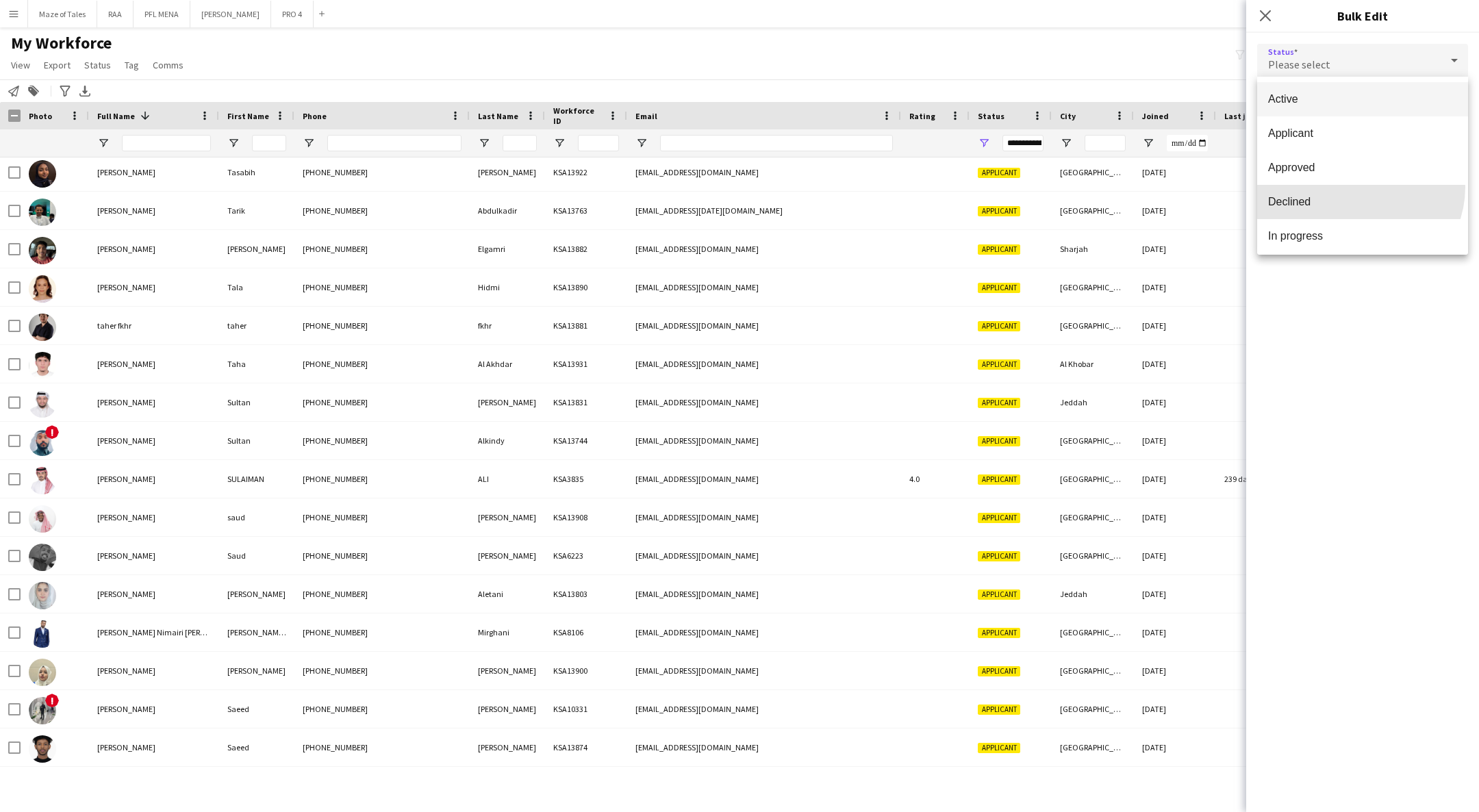
scroll to position [140, 0]
click at [1346, 244] on mat-option "Waiting list" at bounding box center [1363, 233] width 211 height 34
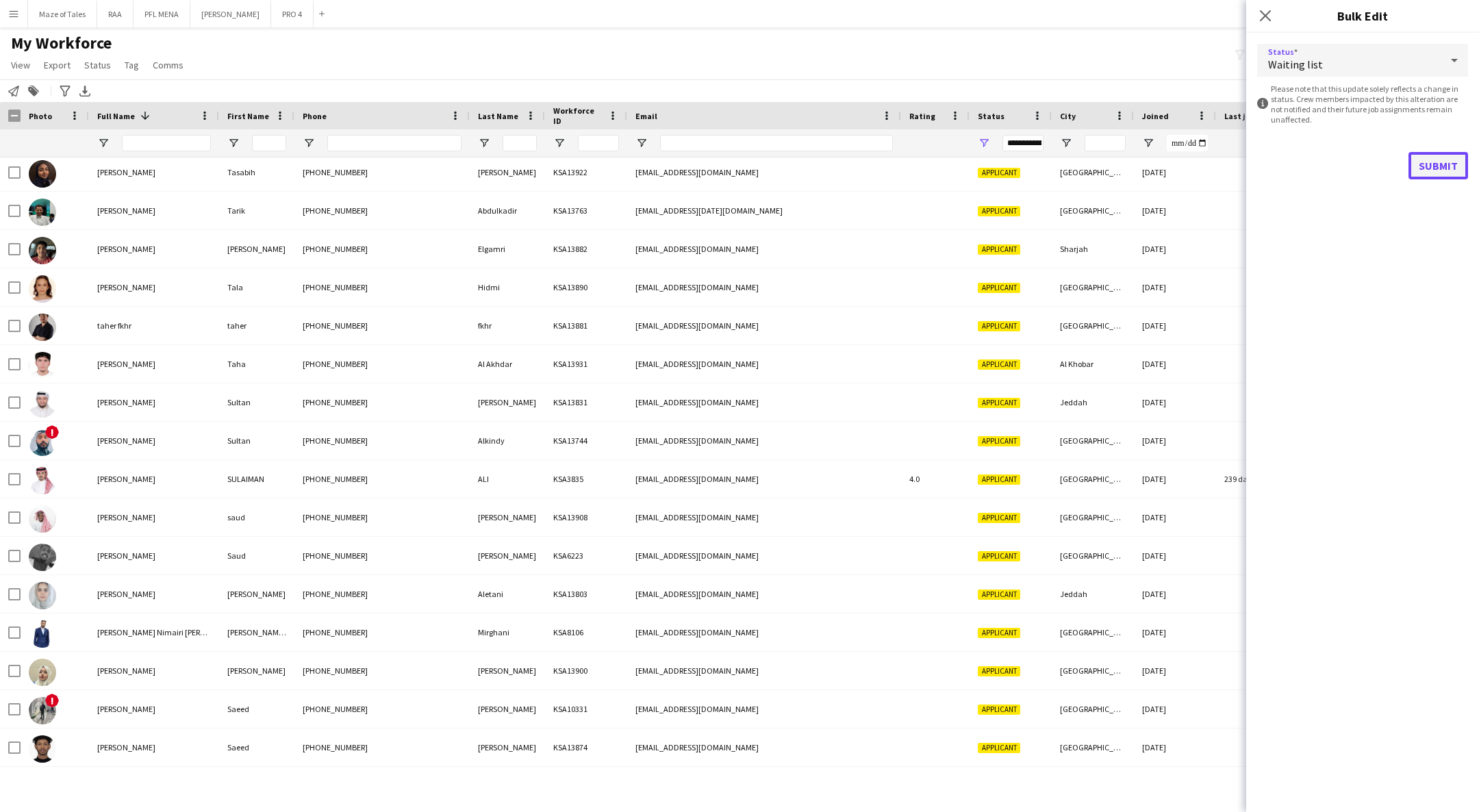
click at [1442, 165] on button "Submit" at bounding box center [1438, 165] width 59 height 27
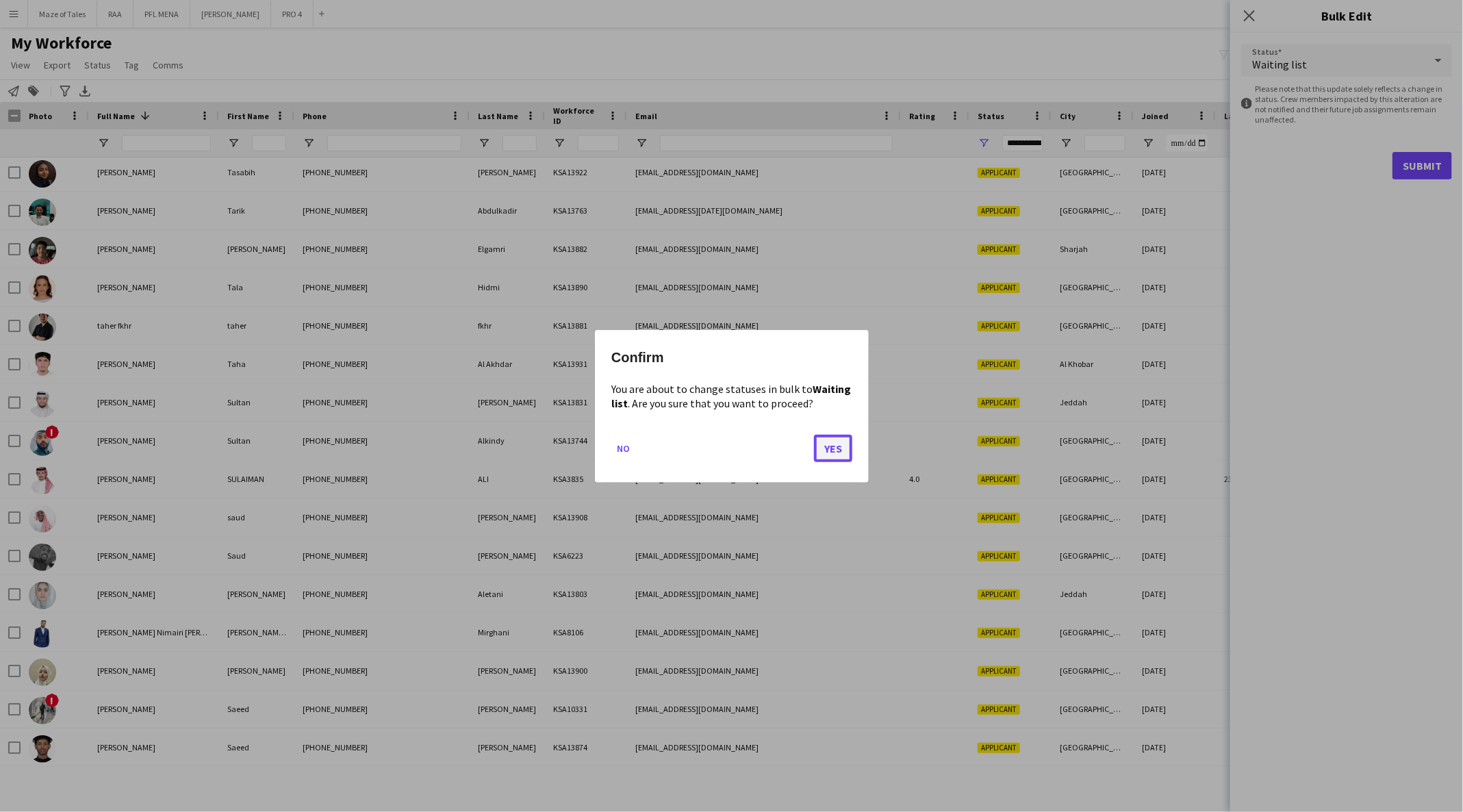
click at [826, 453] on button "Yes" at bounding box center [833, 447] width 39 height 27
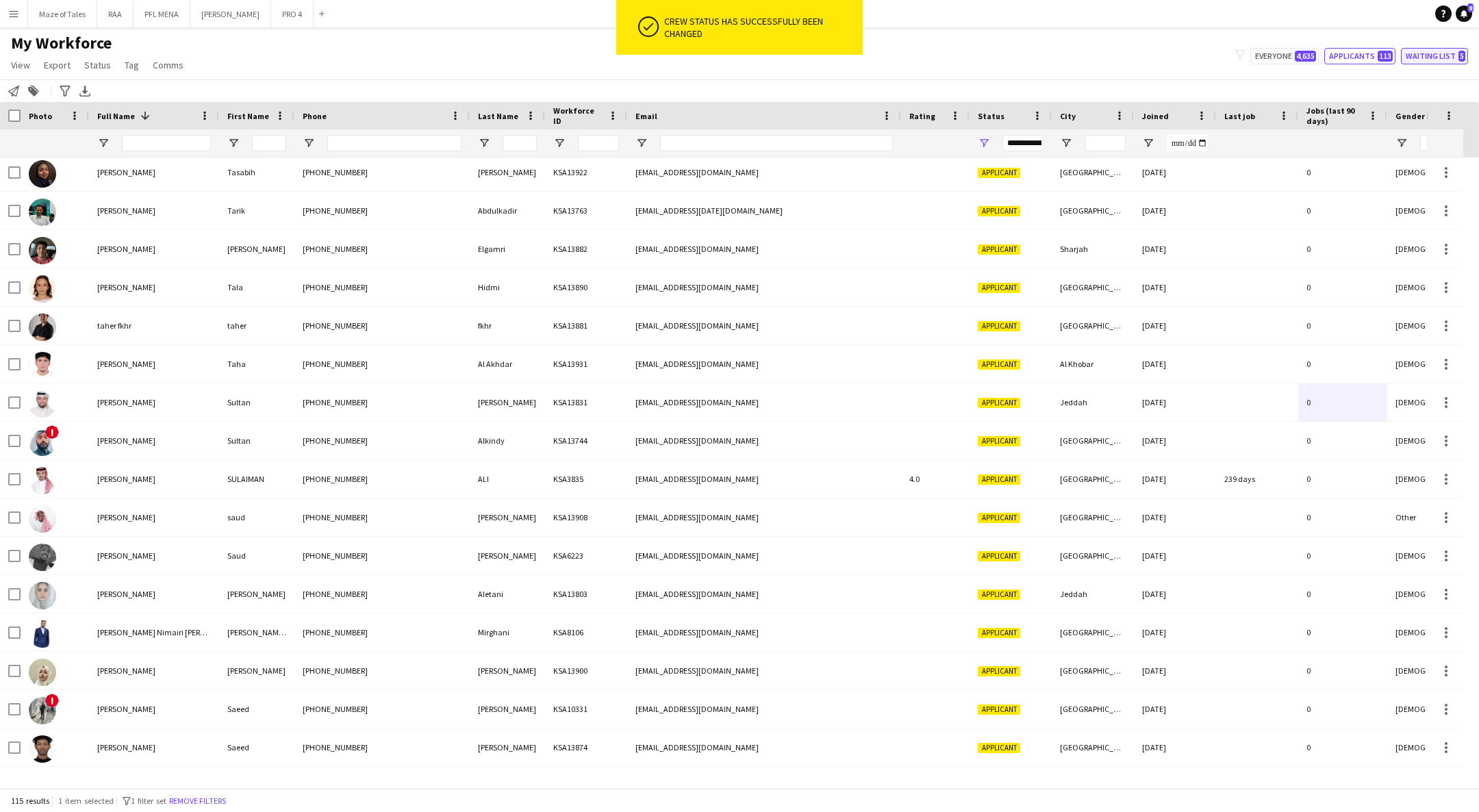
click at [1460, 56] on span "5" at bounding box center [1461, 56] width 7 height 11
type input "**********"
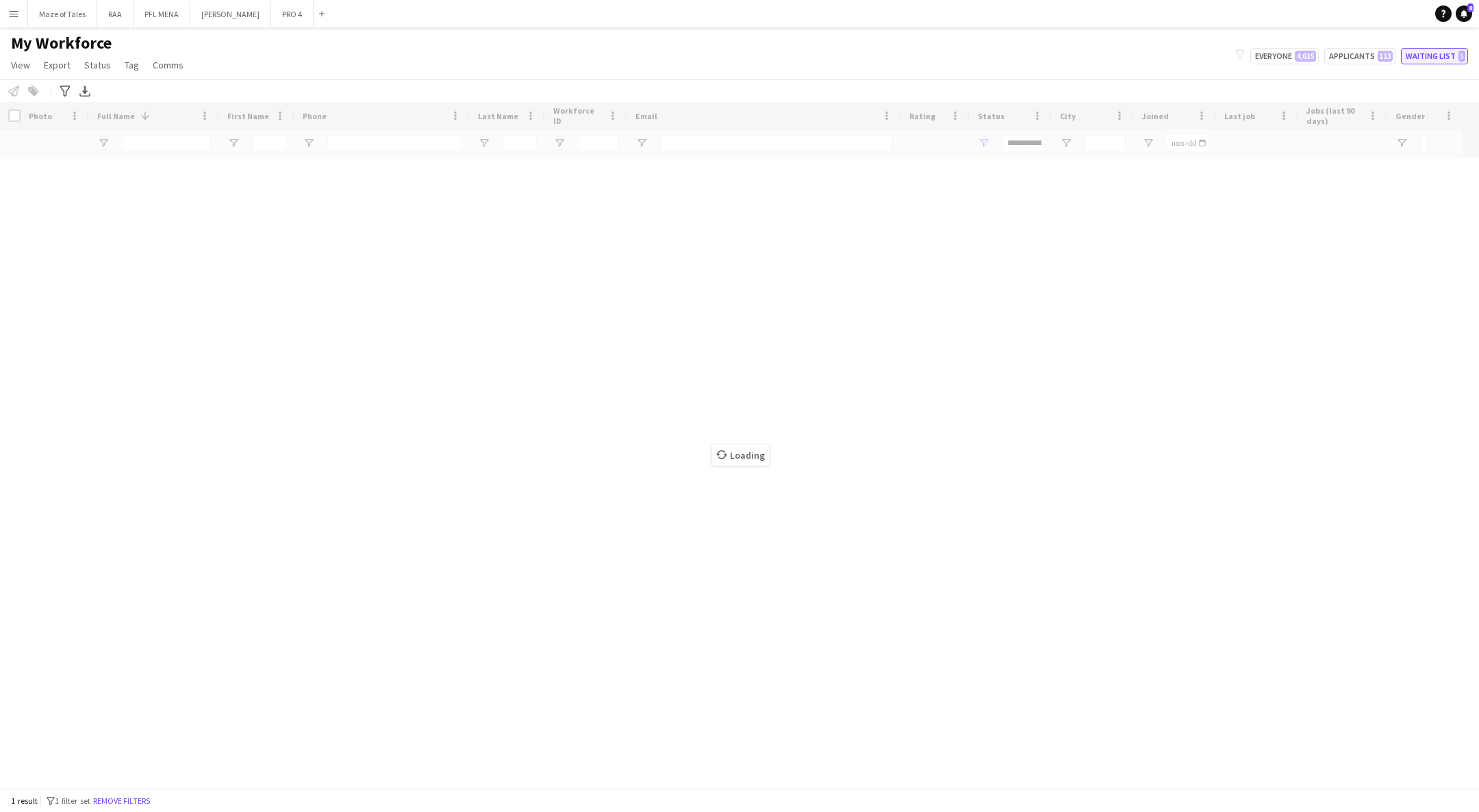
scroll to position [0, 0]
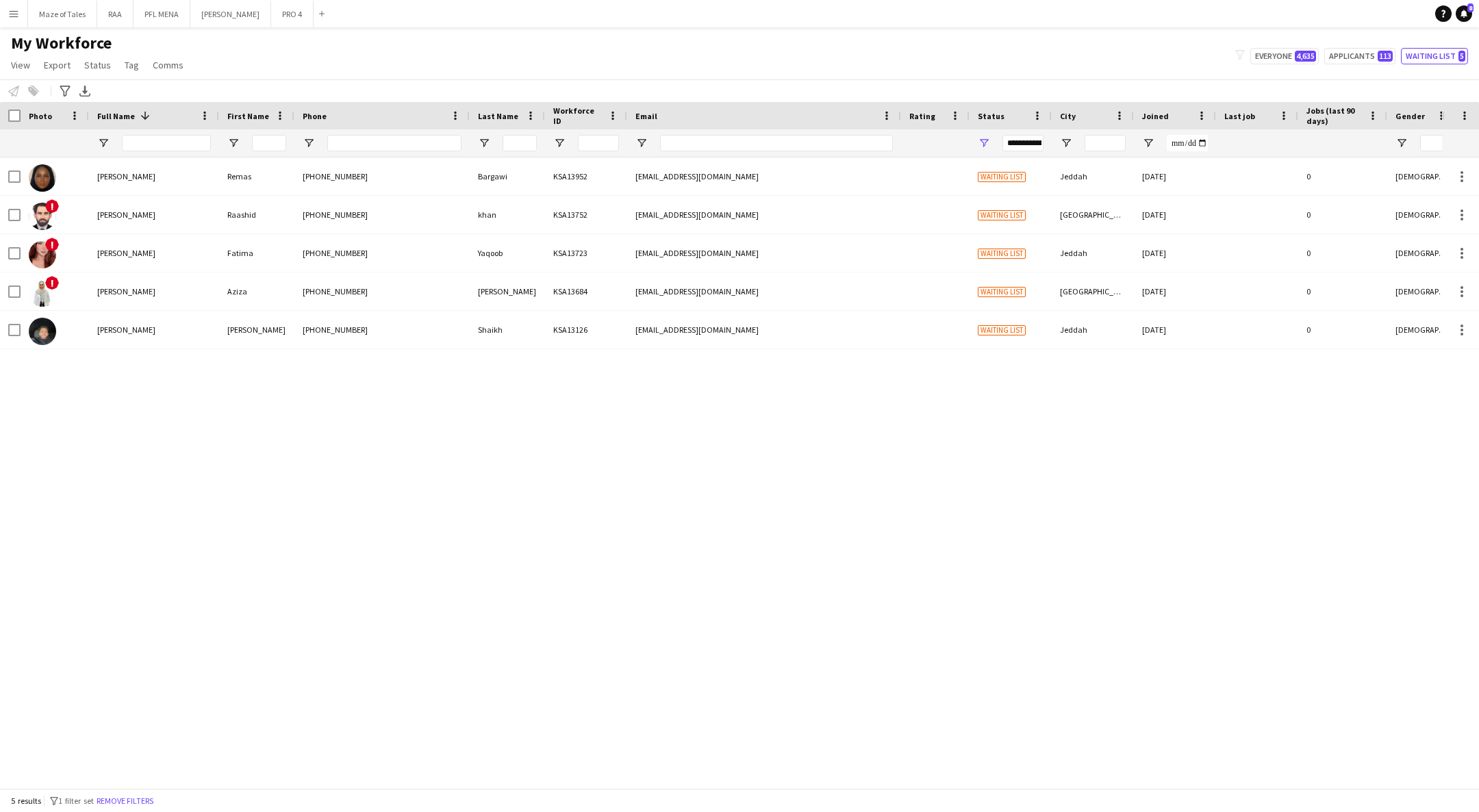
click at [112, 180] on span "[PERSON_NAME]" at bounding box center [126, 176] width 58 height 10
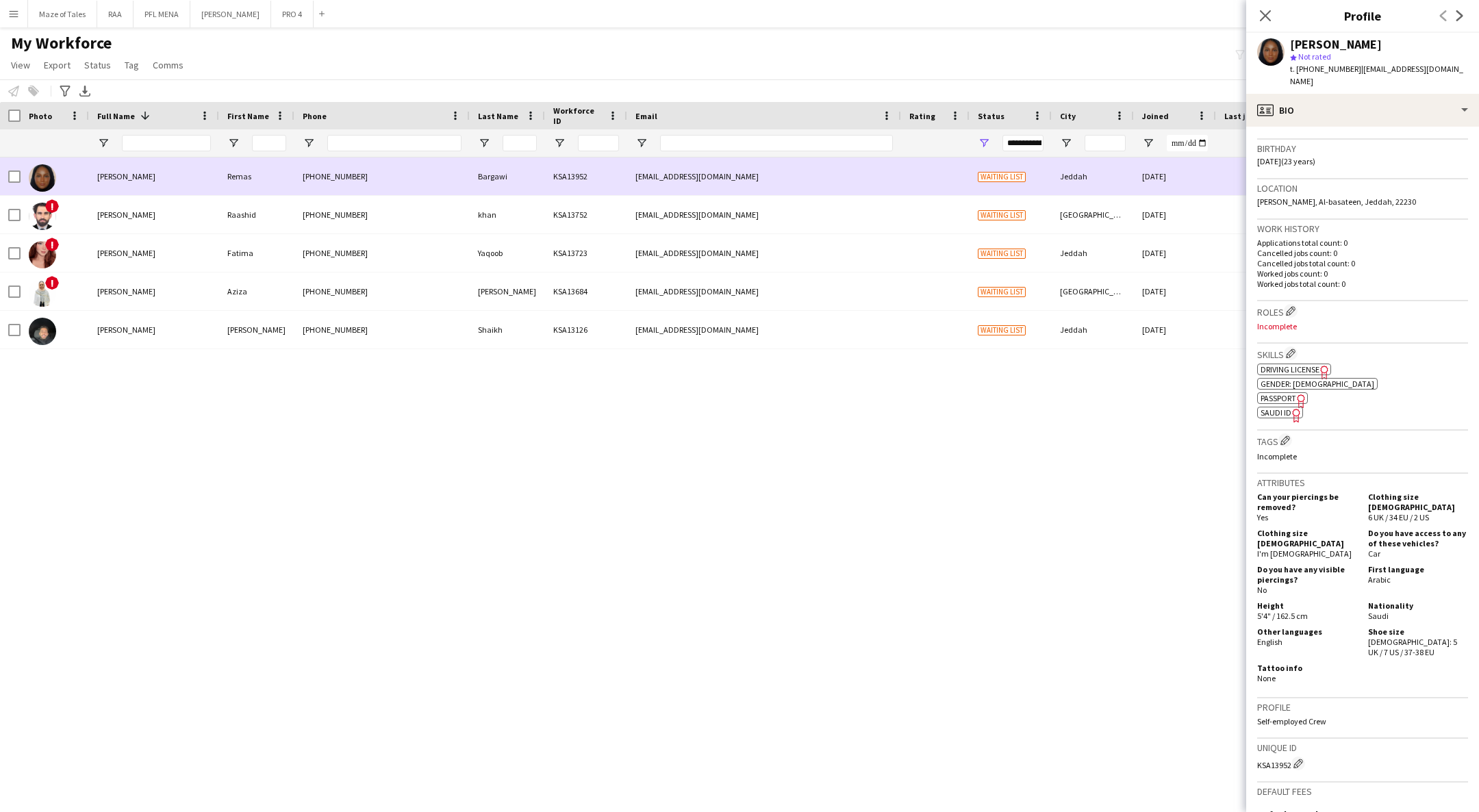
scroll to position [242, 0]
click at [1286, 434] on button "Edit crew company tags" at bounding box center [1285, 440] width 13 height 13
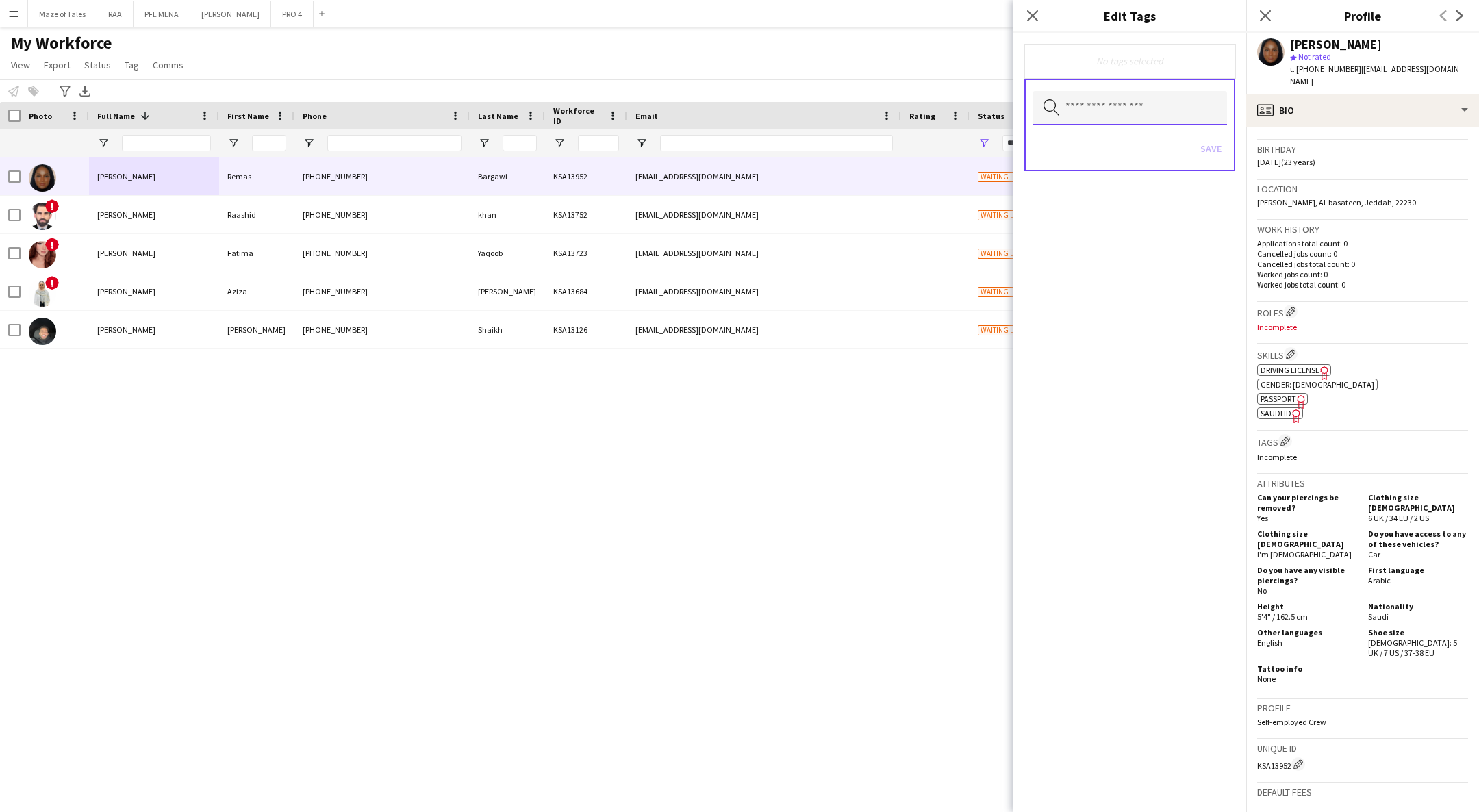
click at [1183, 108] on input "text" at bounding box center [1130, 108] width 194 height 34
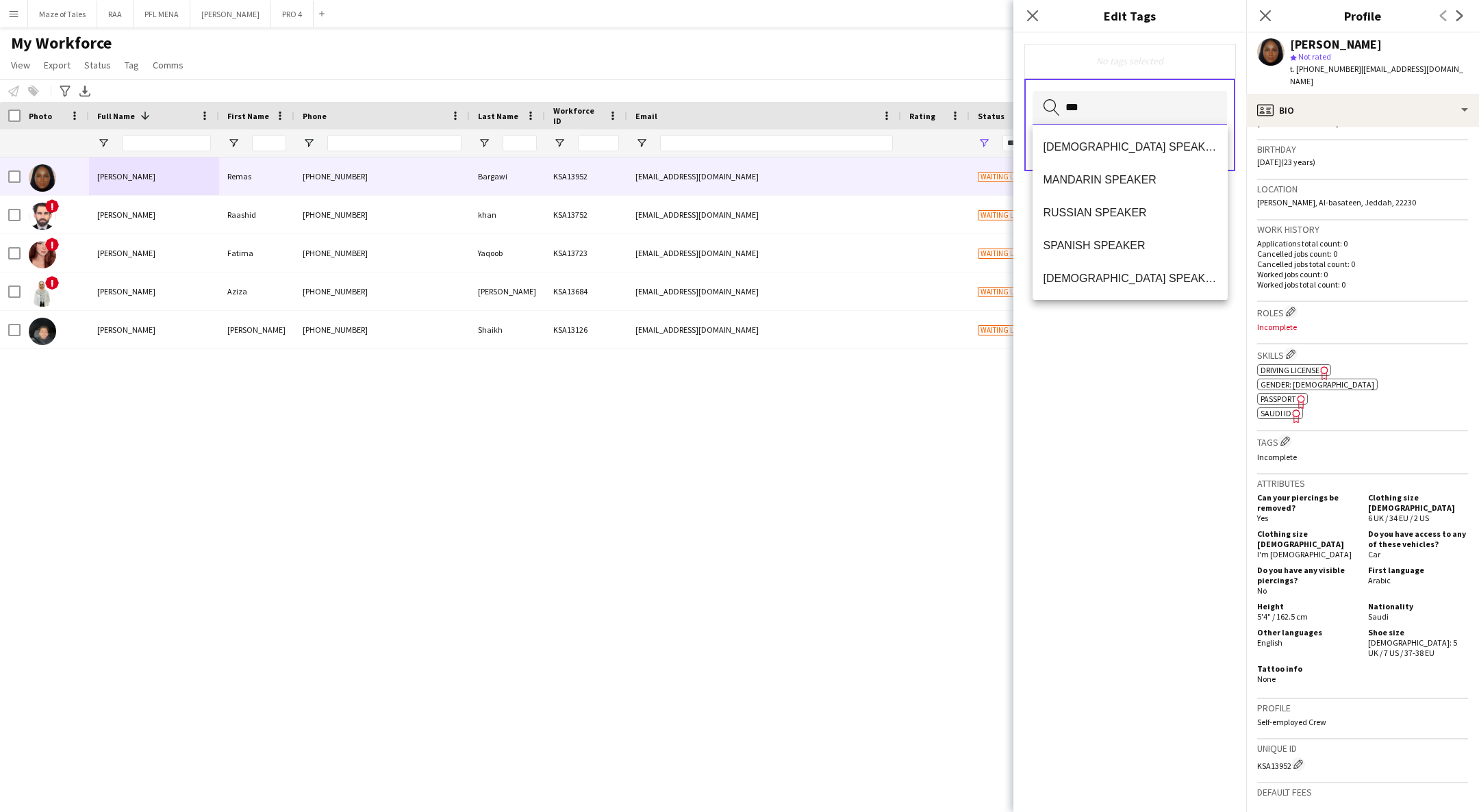
scroll to position [0, 0]
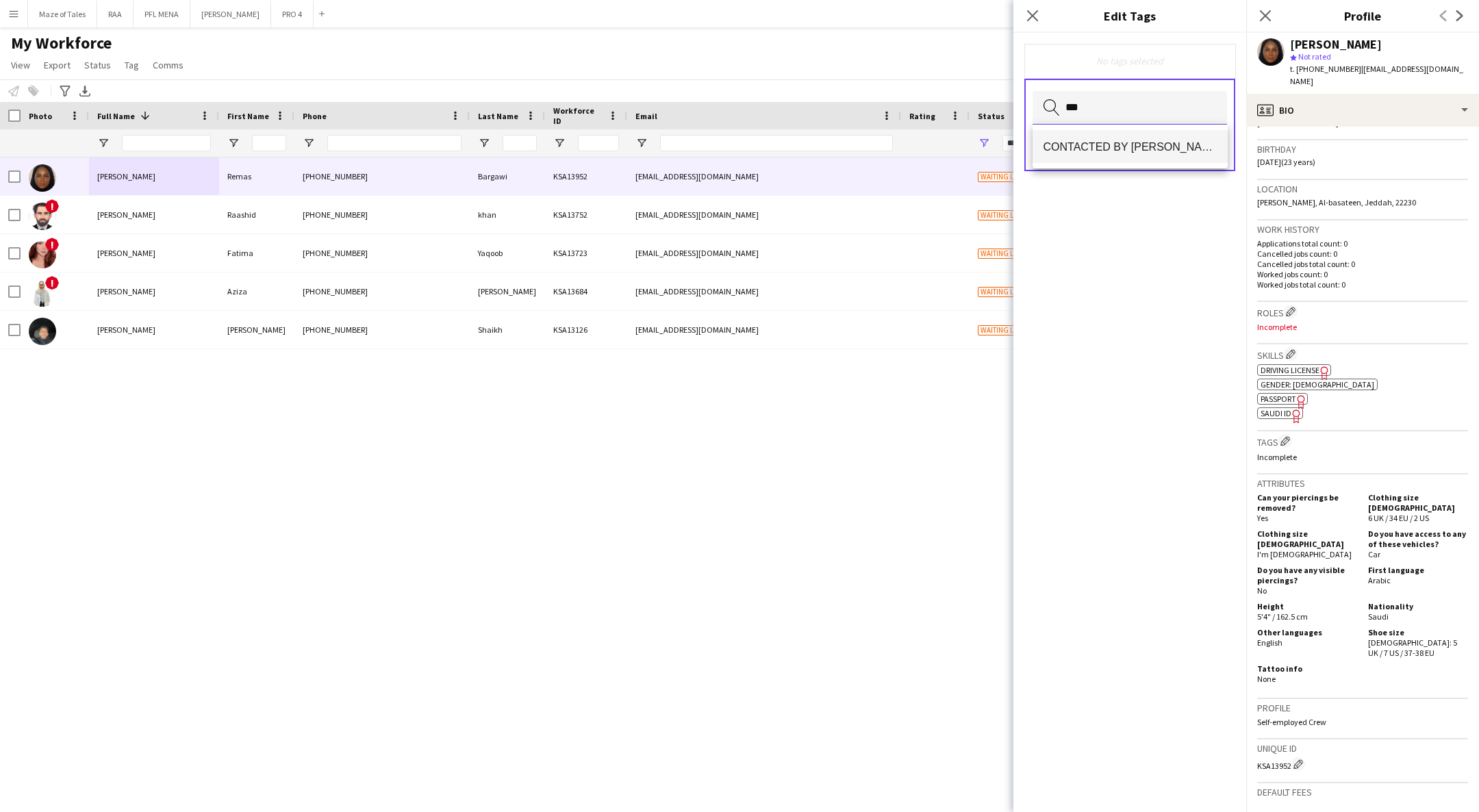
type input "***"
click at [1144, 162] on mat-option "CONTACTED BY [PERSON_NAME]" at bounding box center [1130, 146] width 195 height 33
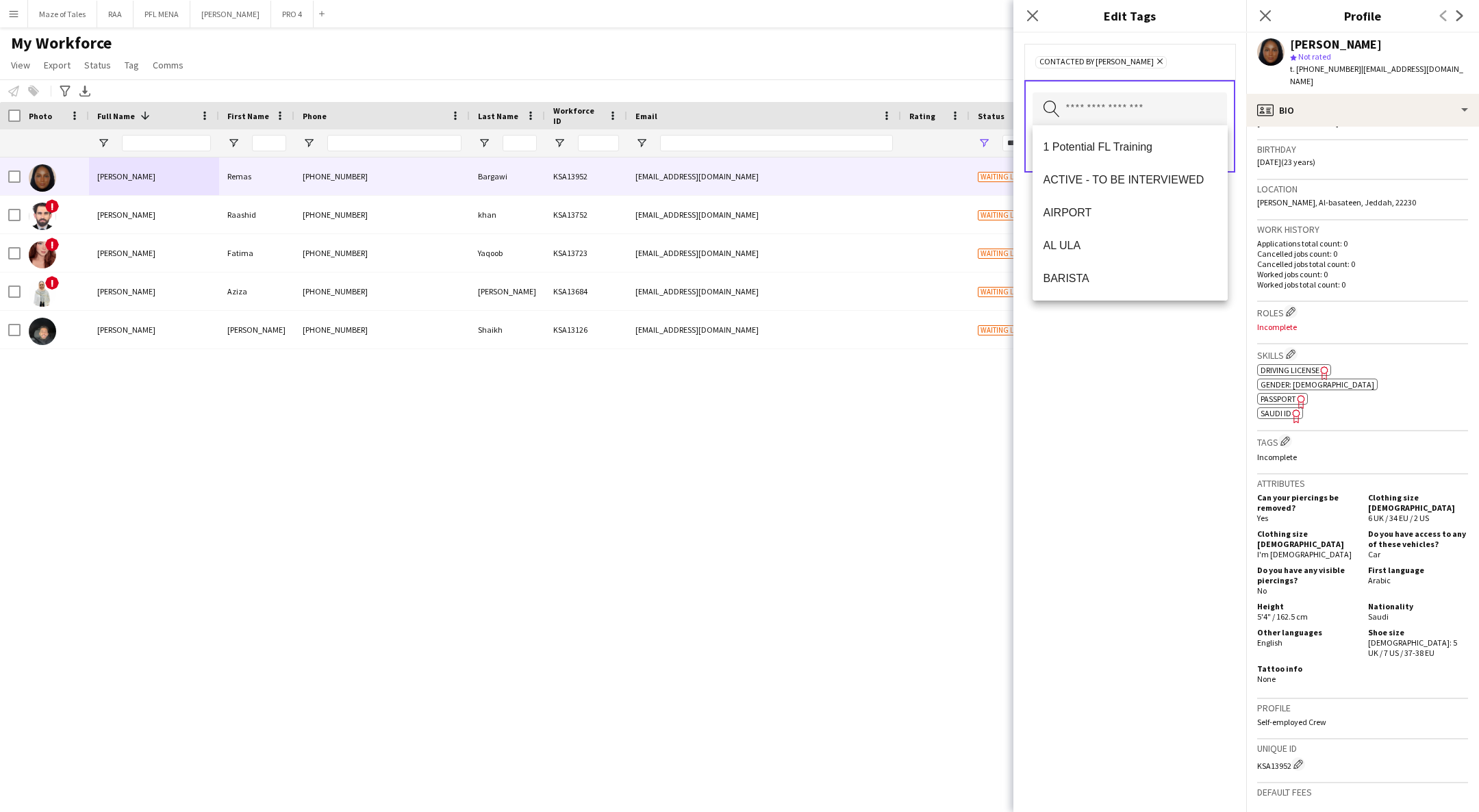
click at [1162, 400] on div "CONTACTED BY [PERSON_NAME] Remove Search by tag name Save" at bounding box center [1130, 422] width 233 height 779
click at [1219, 152] on button "Save" at bounding box center [1210, 150] width 32 height 22
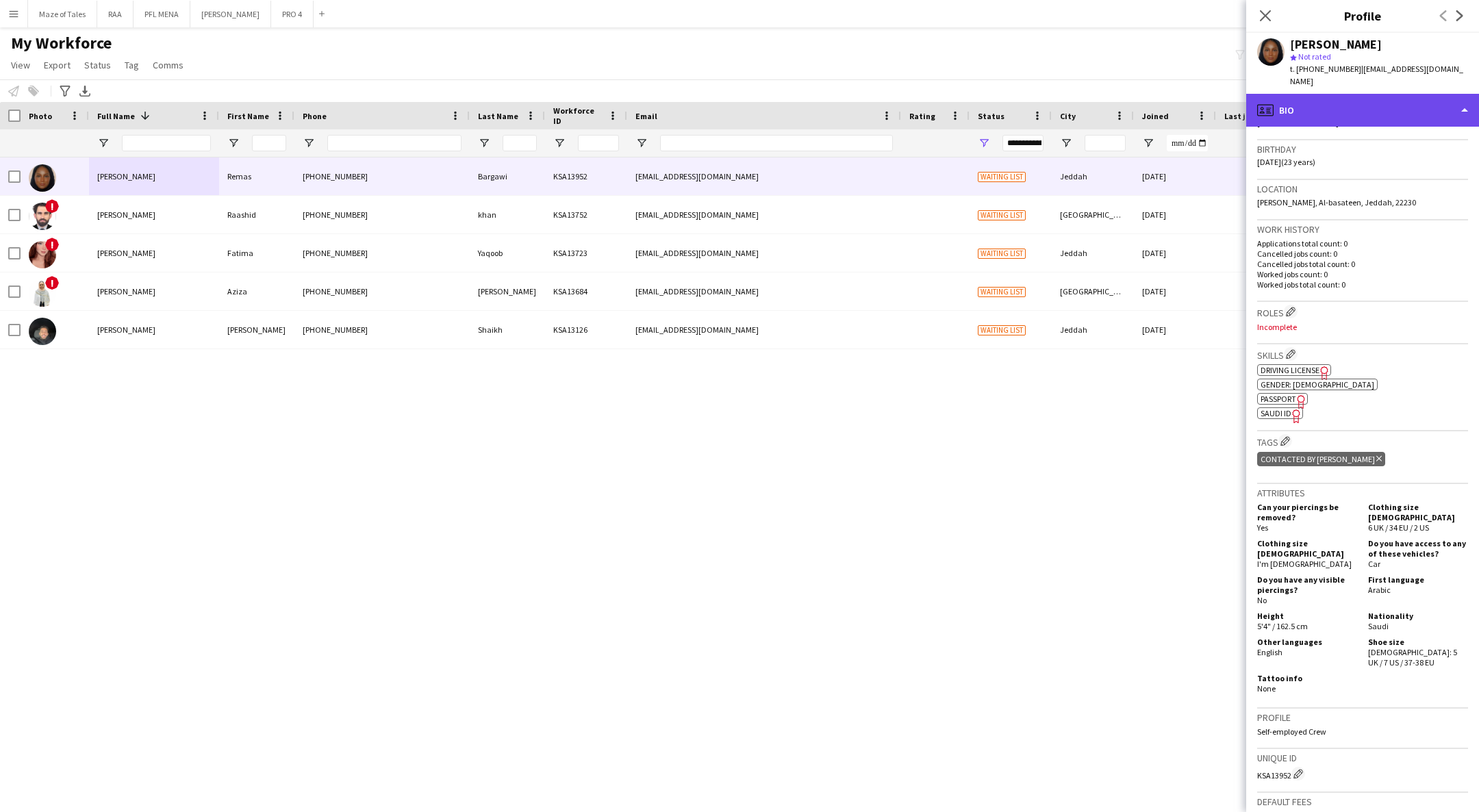
click at [1389, 93] on div "profile Bio" at bounding box center [1363, 110] width 233 height 33
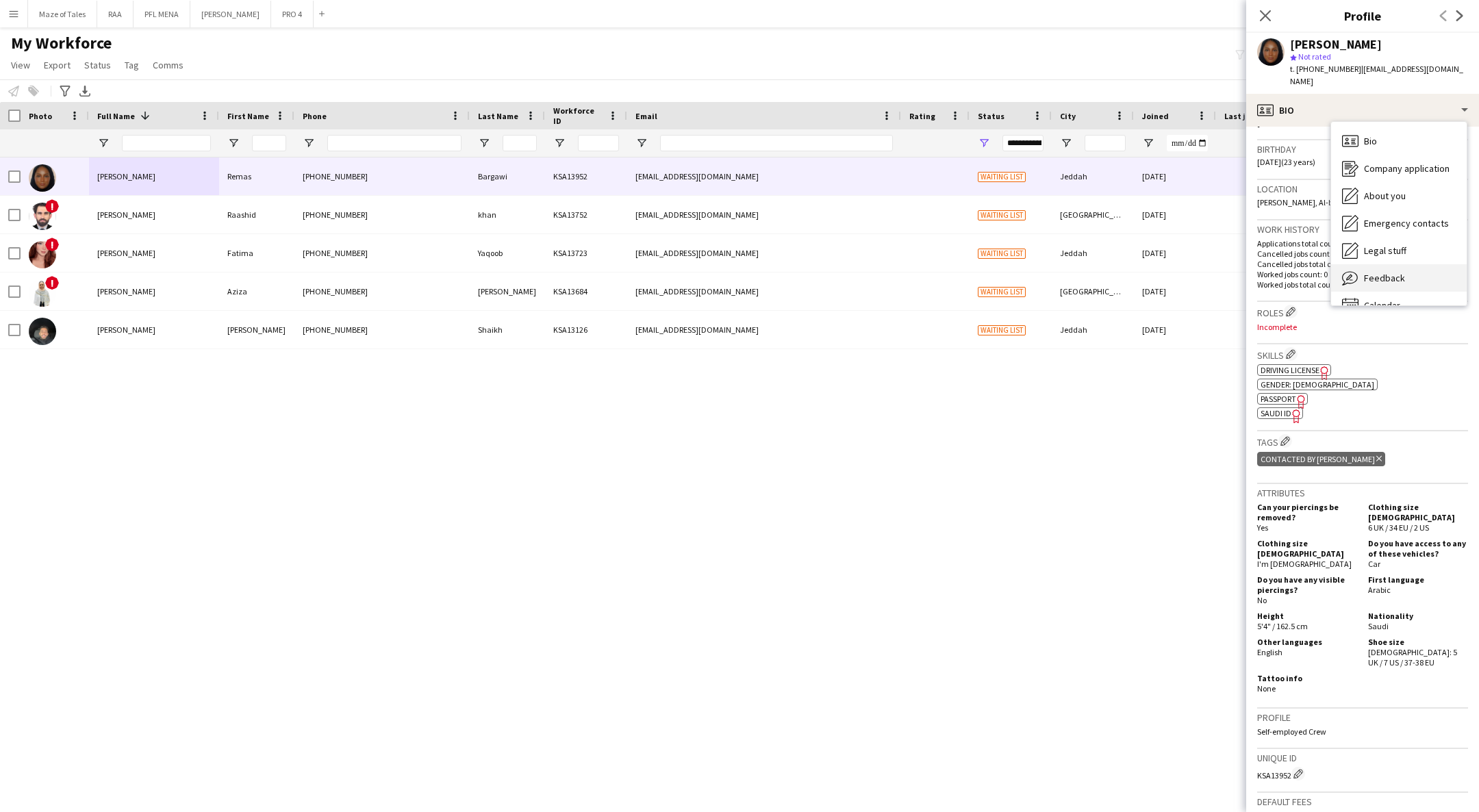
click at [1412, 264] on div "Feedback Feedback" at bounding box center [1398, 277] width 136 height 27
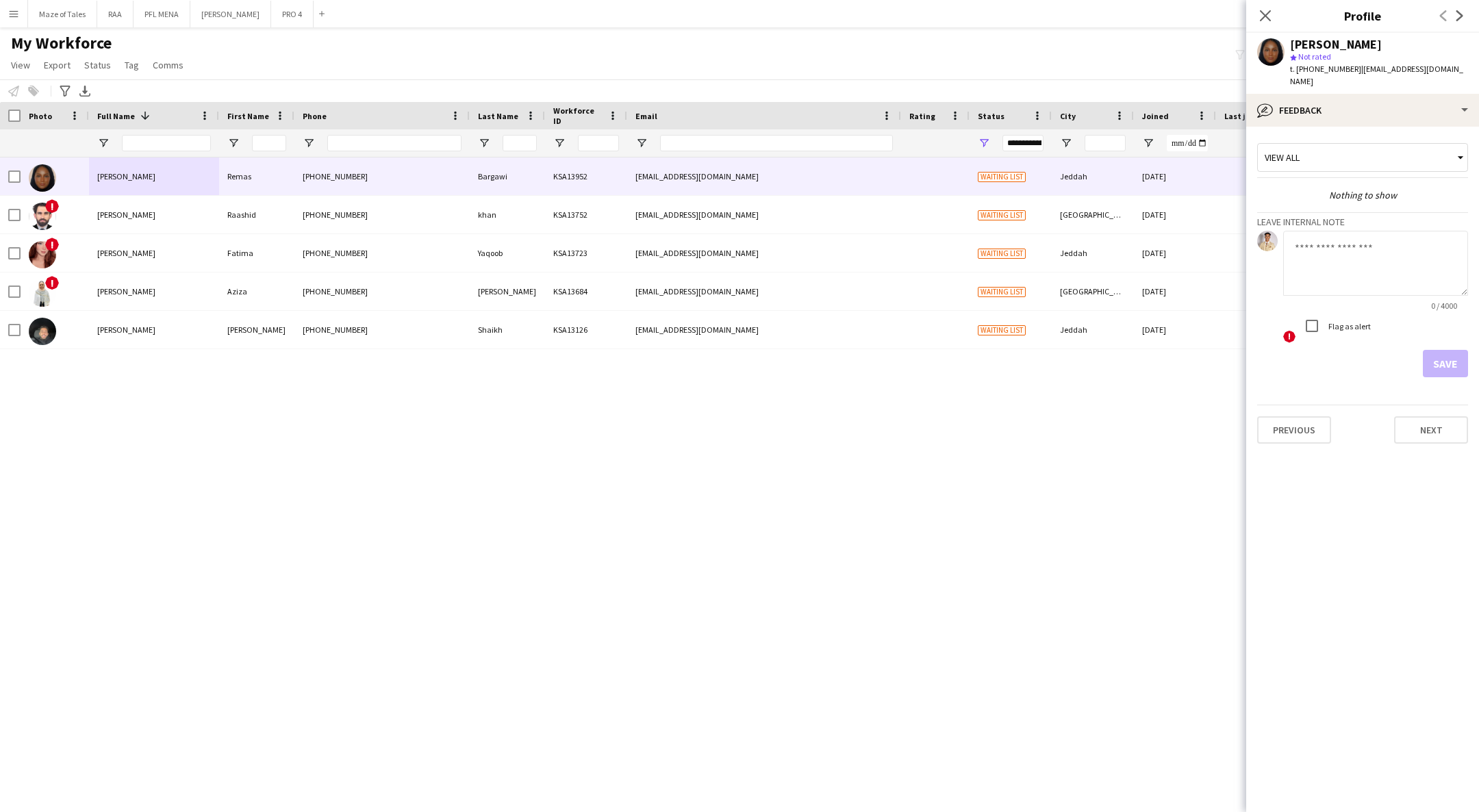
click at [1388, 231] on textarea at bounding box center [1375, 263] width 185 height 65
type textarea "**********"
click at [1446, 350] on button "Save" at bounding box center [1445, 363] width 45 height 27
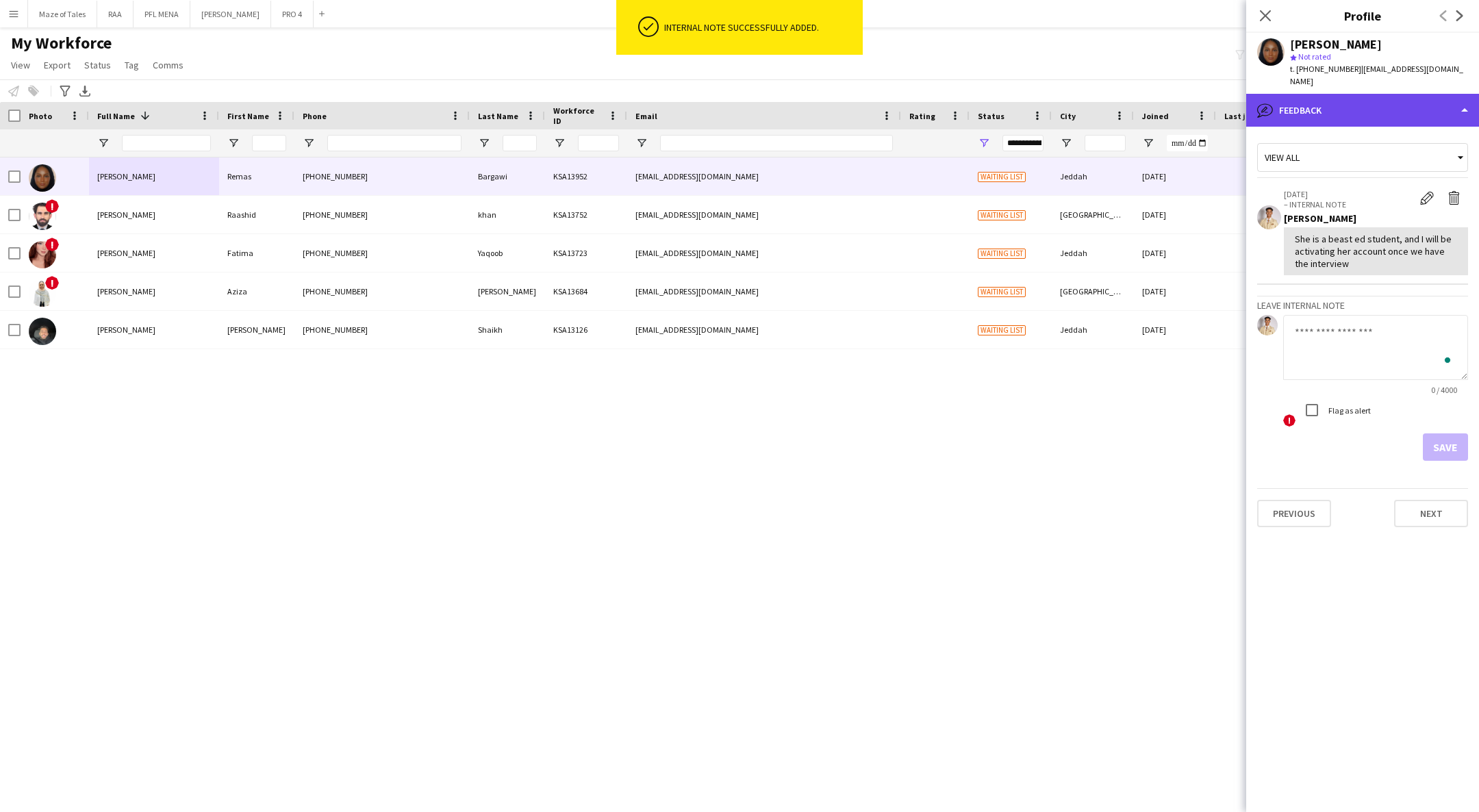
click at [1350, 107] on div "bubble-pencil Feedback" at bounding box center [1363, 110] width 233 height 33
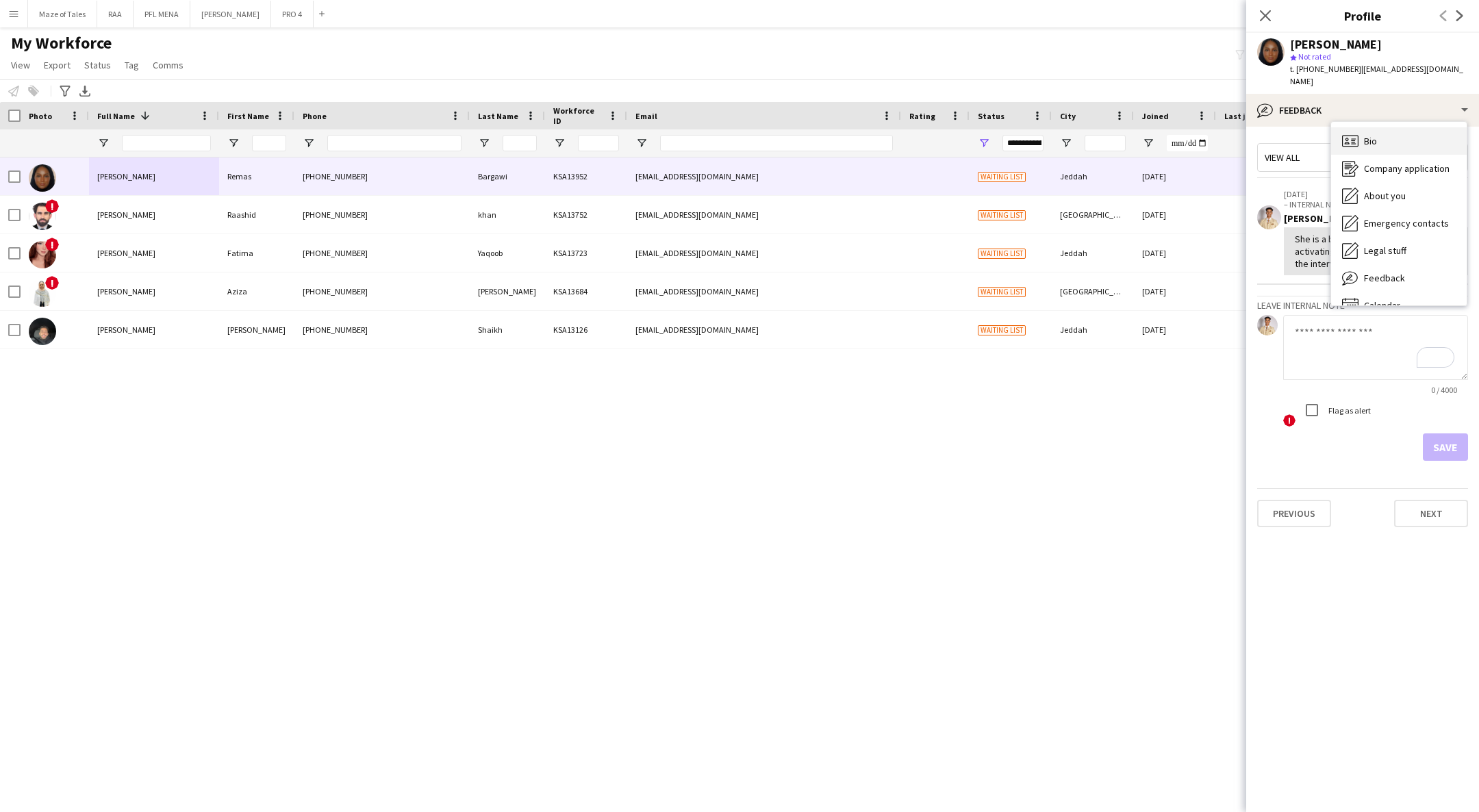
click at [1360, 128] on div "Bio Bio" at bounding box center [1398, 141] width 136 height 27
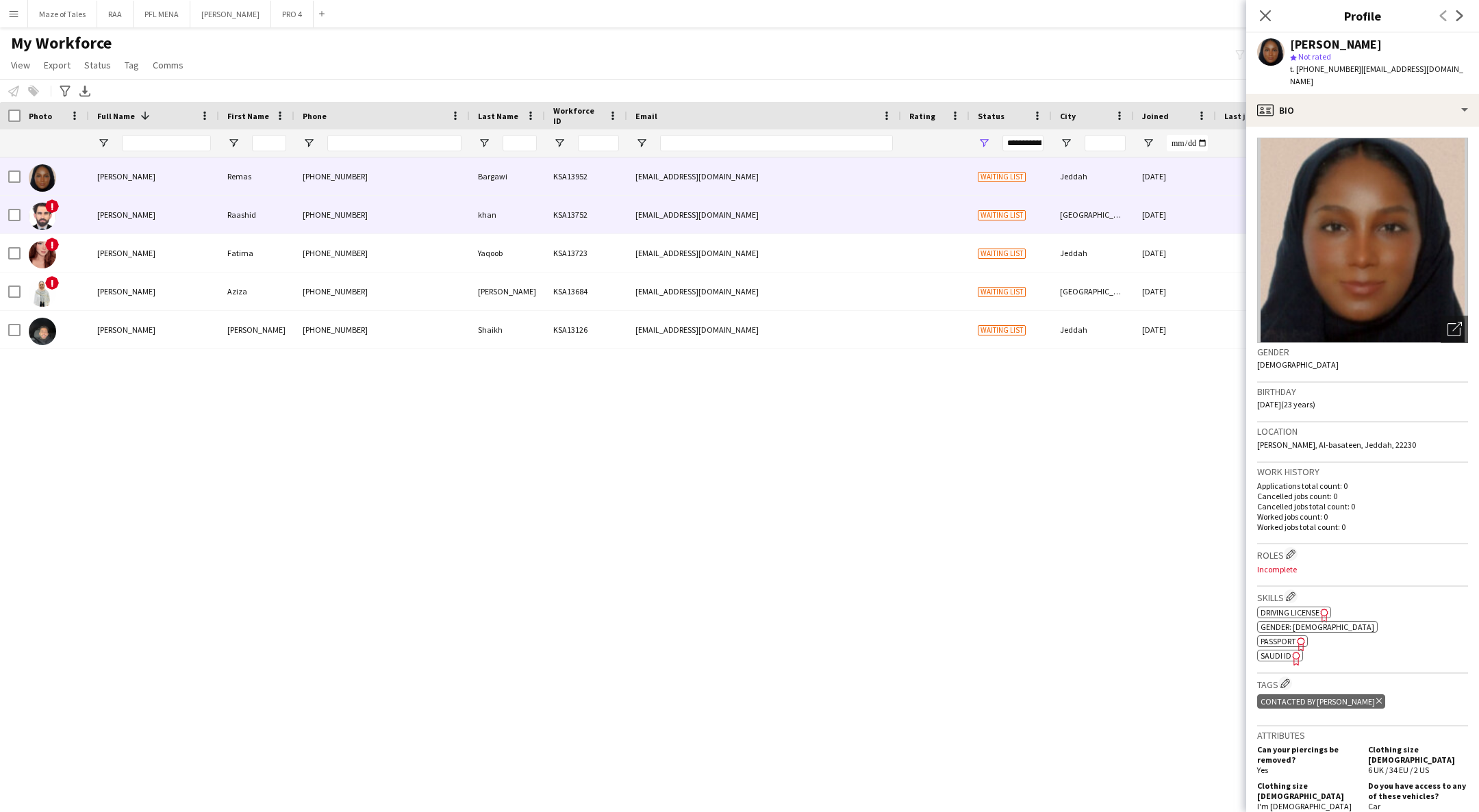
click at [353, 220] on div "[PHONE_NUMBER]" at bounding box center [382, 214] width 175 height 38
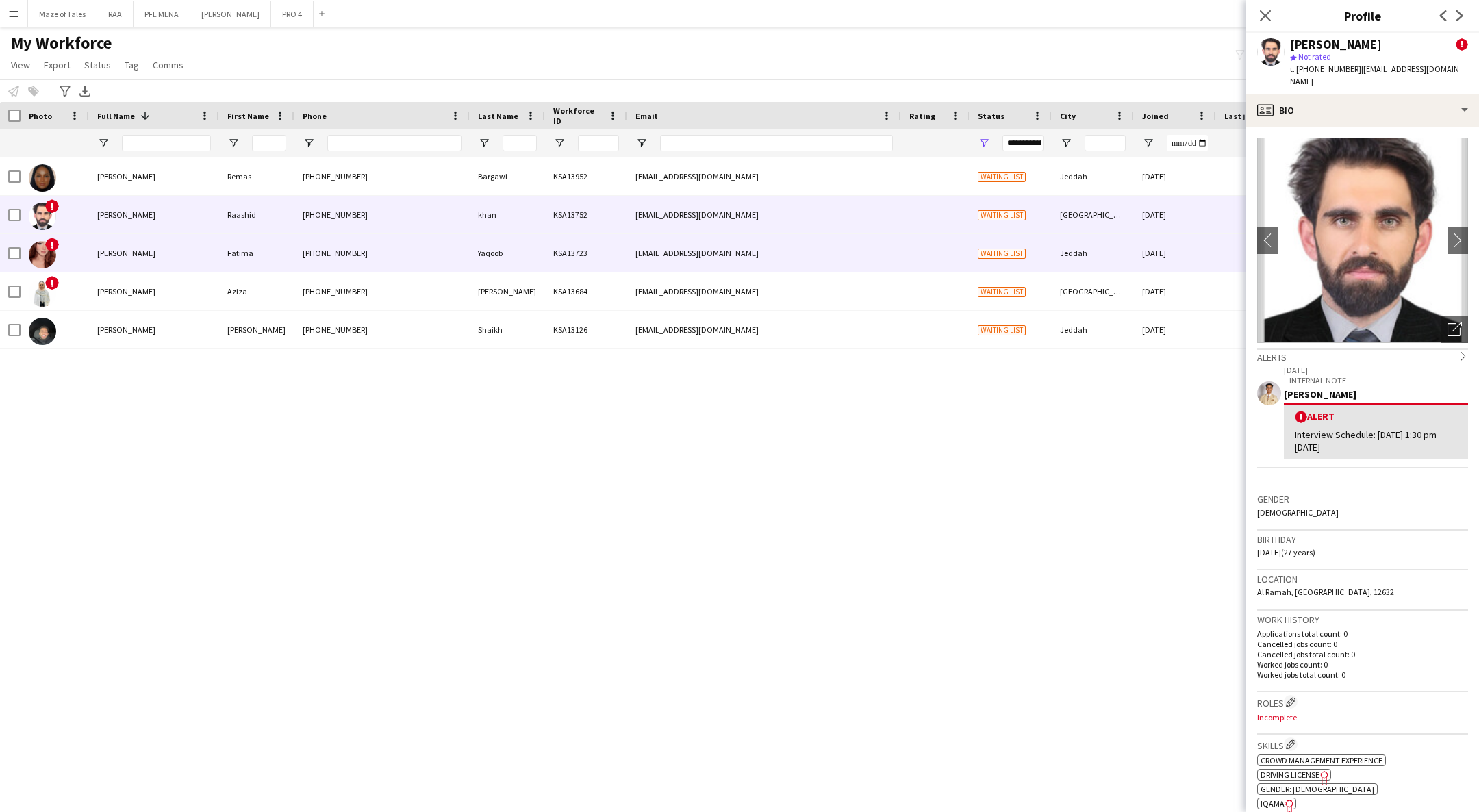
click at [278, 254] on div "Fatima" at bounding box center [257, 253] width 76 height 38
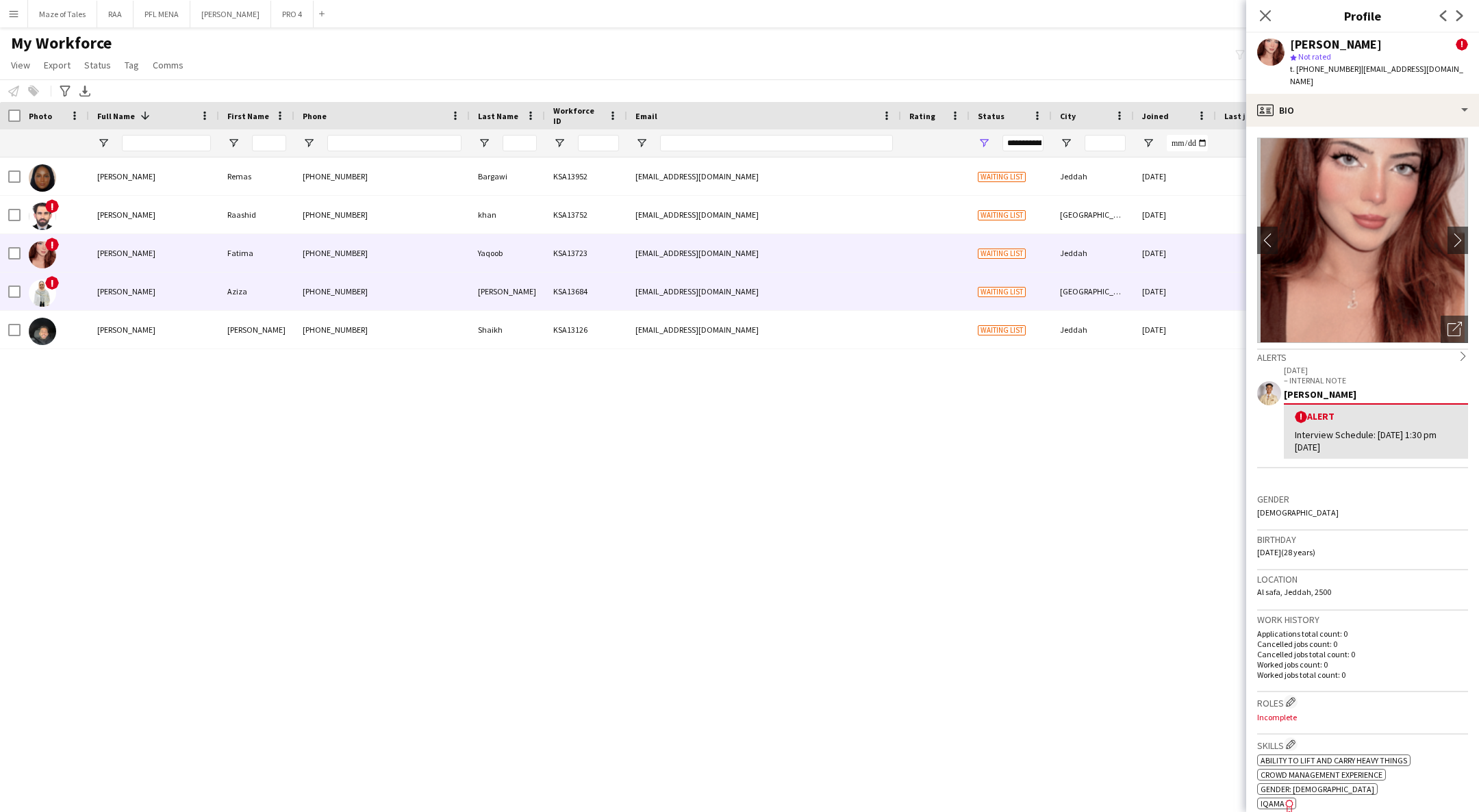
click at [259, 300] on div "Aziza" at bounding box center [257, 291] width 76 height 38
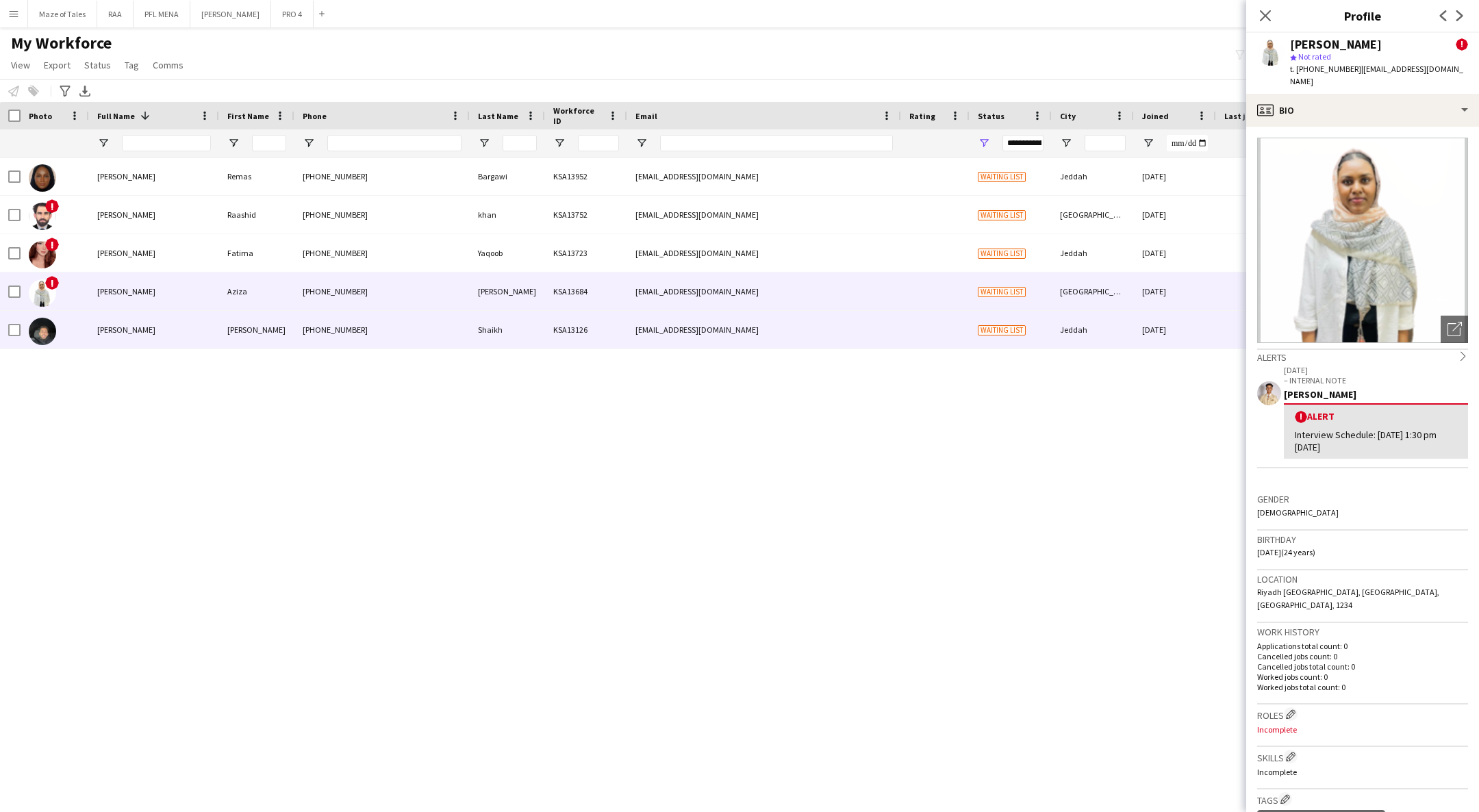
click at [244, 334] on div "[PERSON_NAME]" at bounding box center [257, 329] width 76 height 38
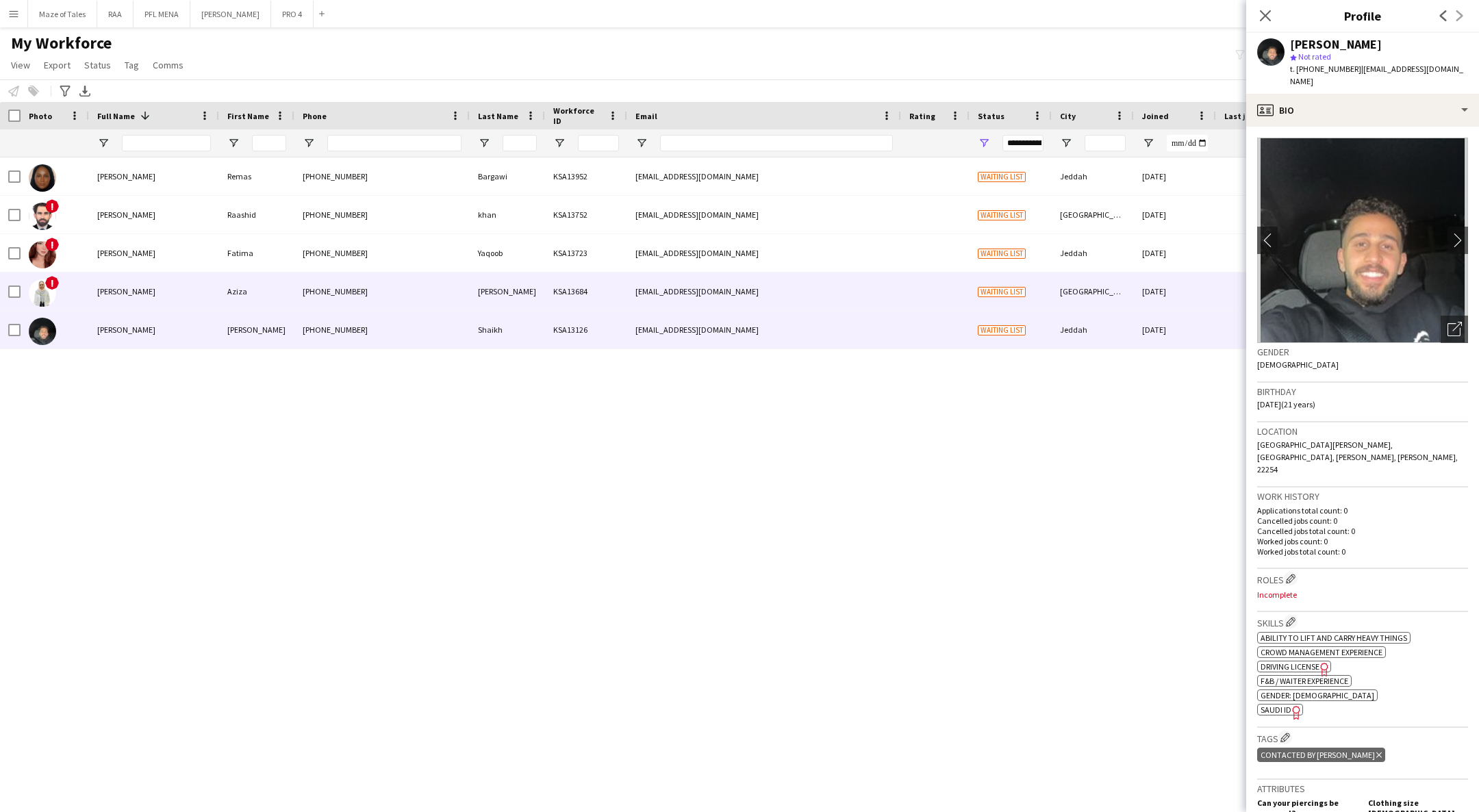
click at [512, 298] on div "[PERSON_NAME]" at bounding box center [507, 291] width 76 height 38
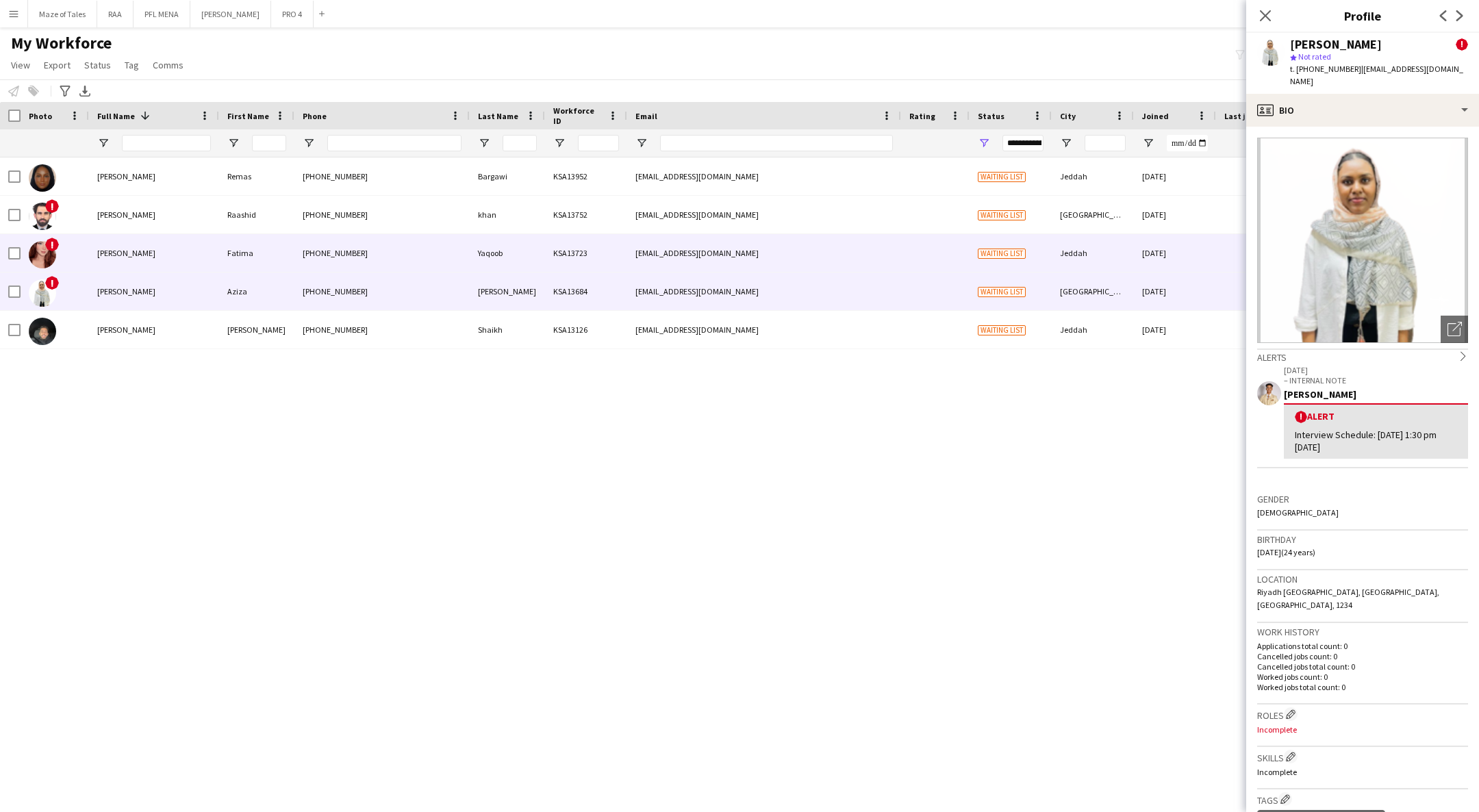
click at [505, 268] on div "Yaqoob" at bounding box center [507, 253] width 76 height 38
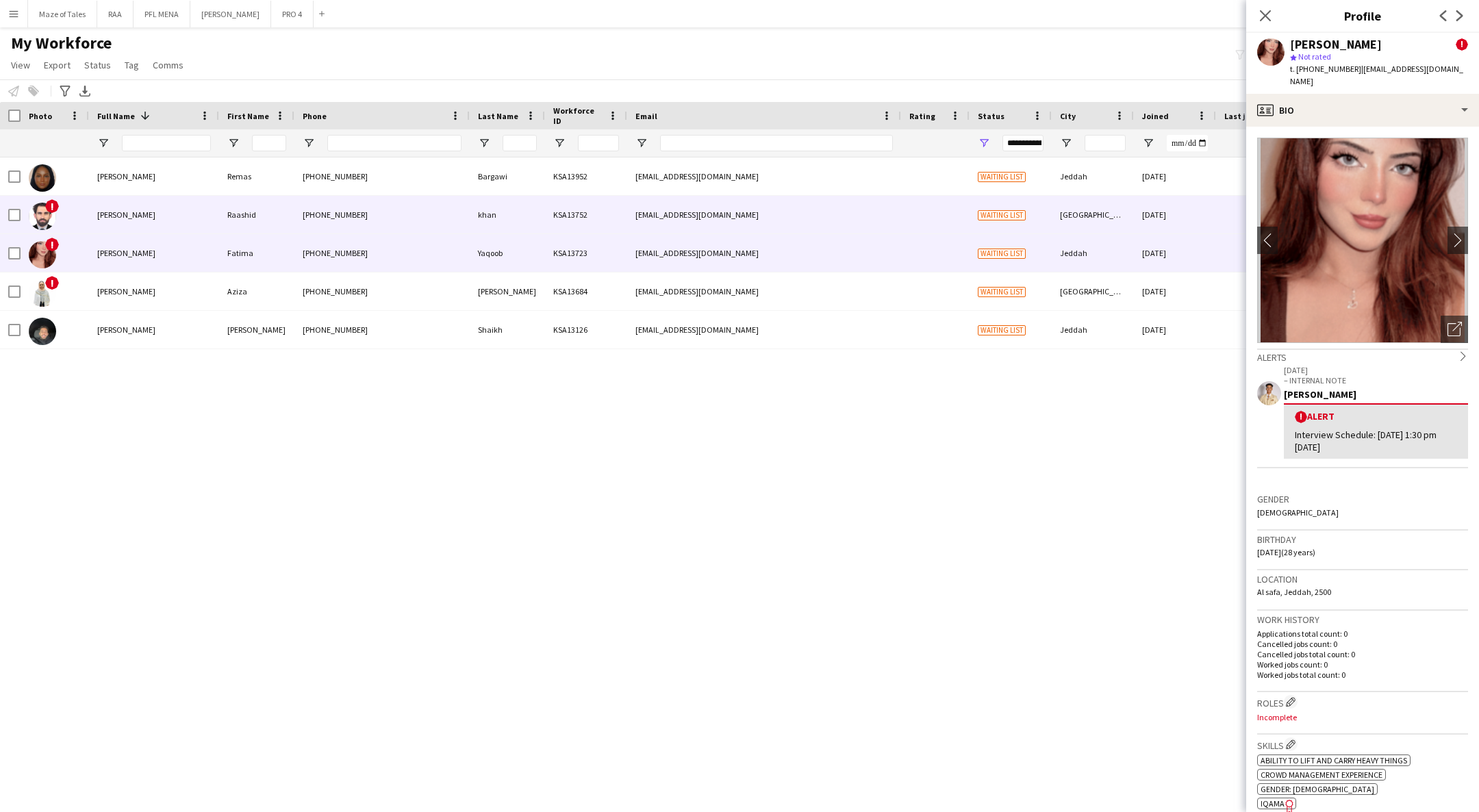
click at [458, 210] on div "[PHONE_NUMBER]" at bounding box center [382, 214] width 175 height 38
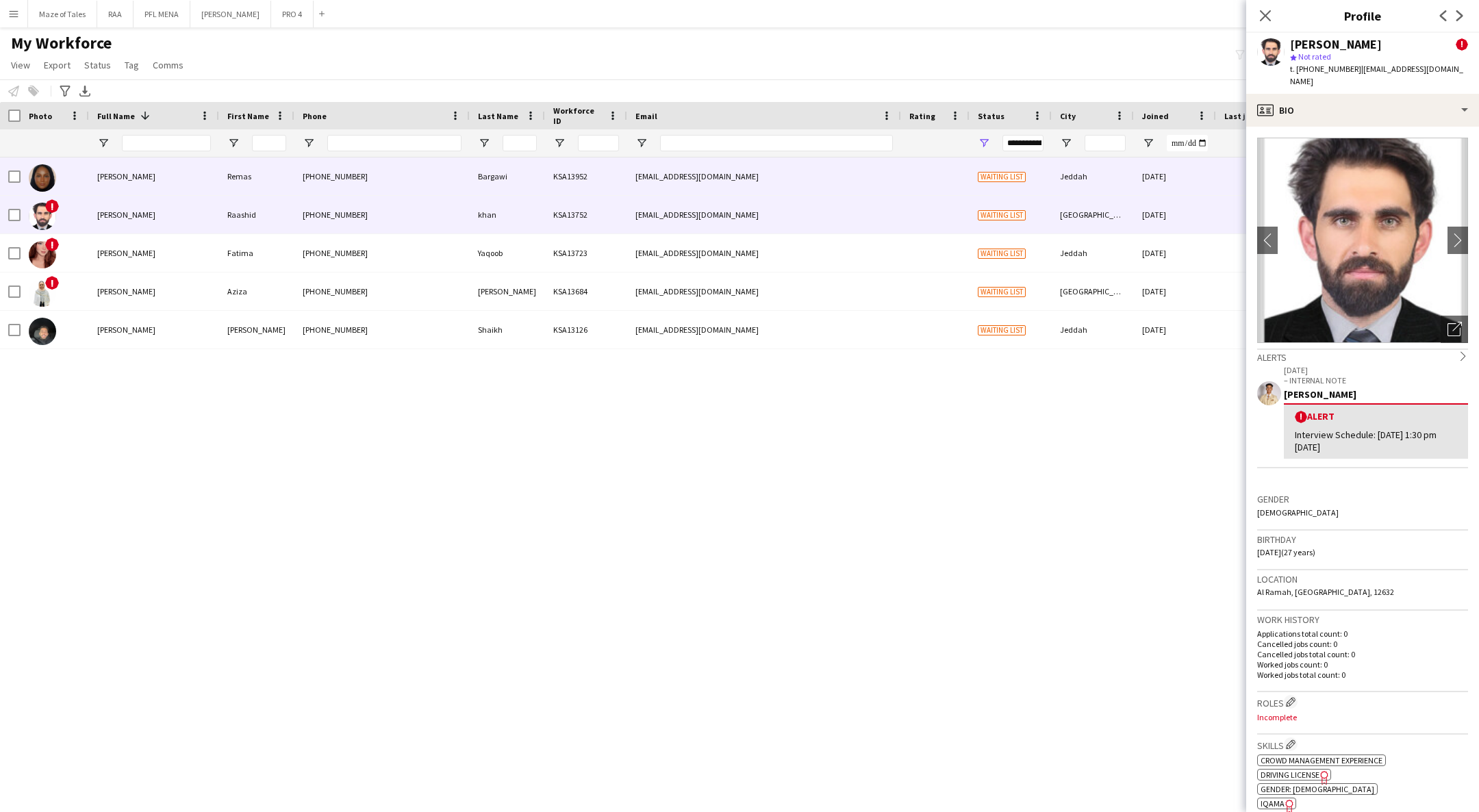
click at [360, 176] on div "[PHONE_NUMBER]" at bounding box center [382, 176] width 175 height 38
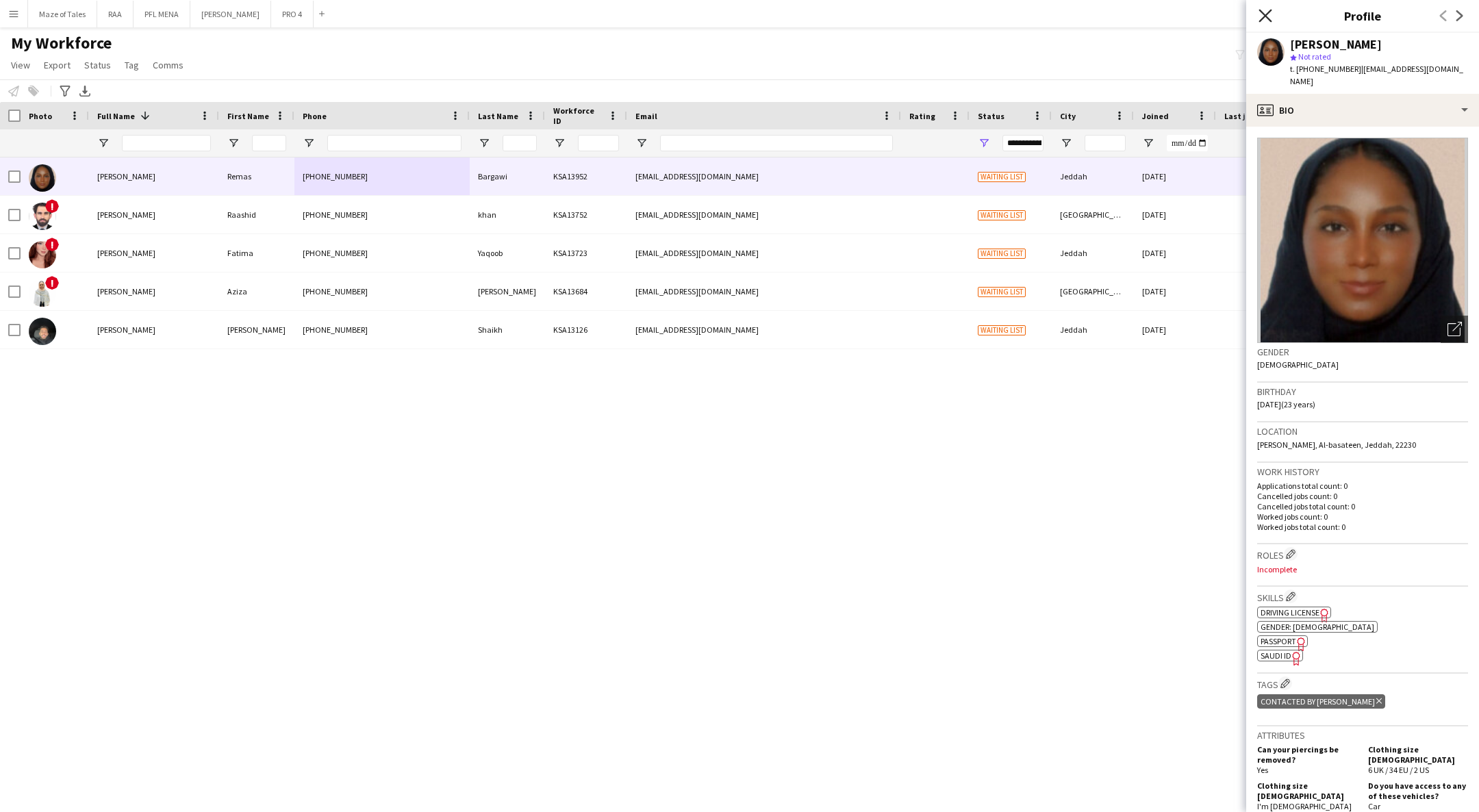
click at [1271, 14] on icon "Close pop-in" at bounding box center [1265, 16] width 13 height 13
